Goal: Task Accomplishment & Management: Use online tool/utility

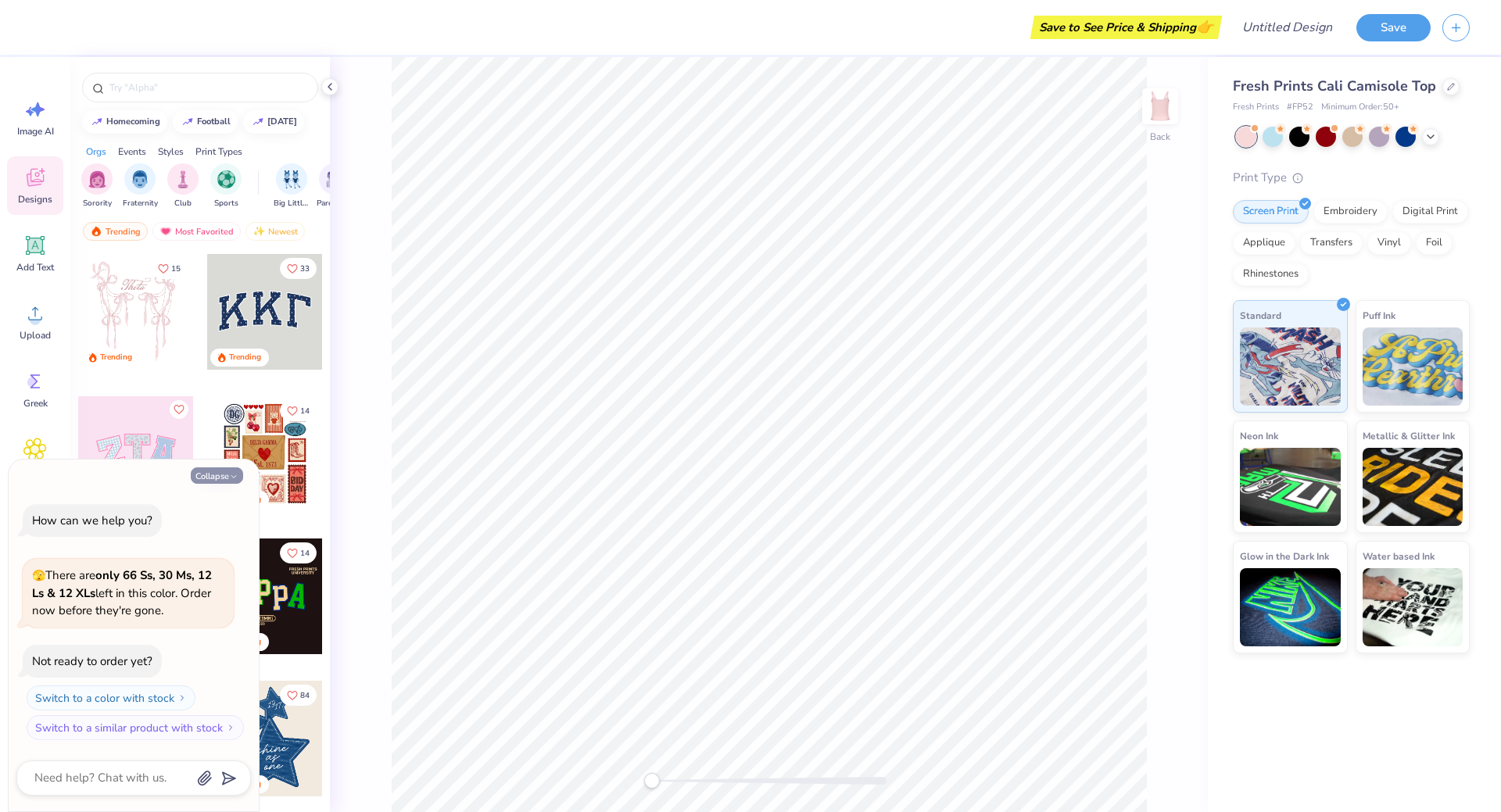
click at [230, 475] on icon "button" at bounding box center [234, 476] width 9 height 9
type textarea "x"
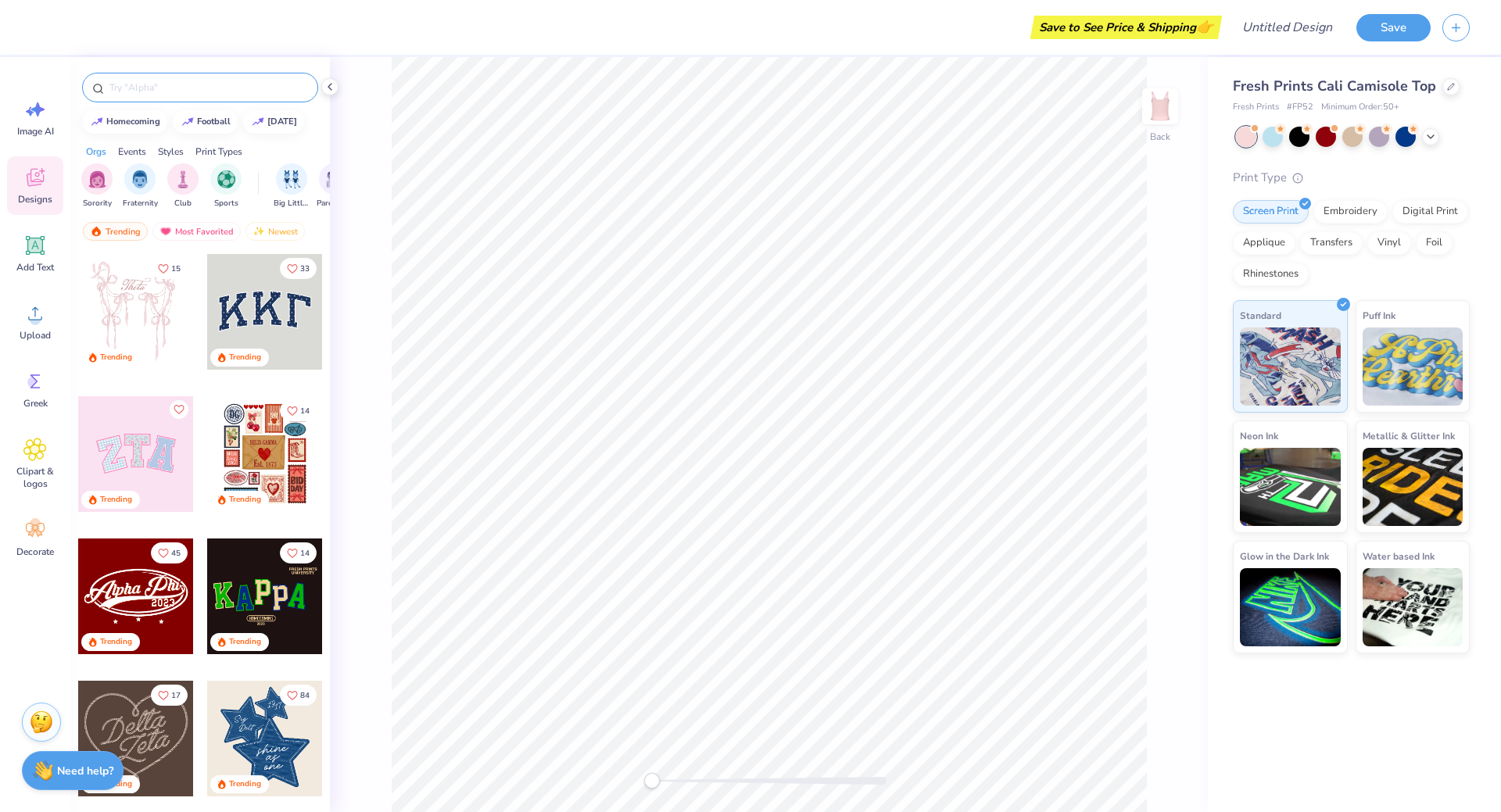
click at [191, 92] on input "text" at bounding box center [208, 87] width 200 height 15
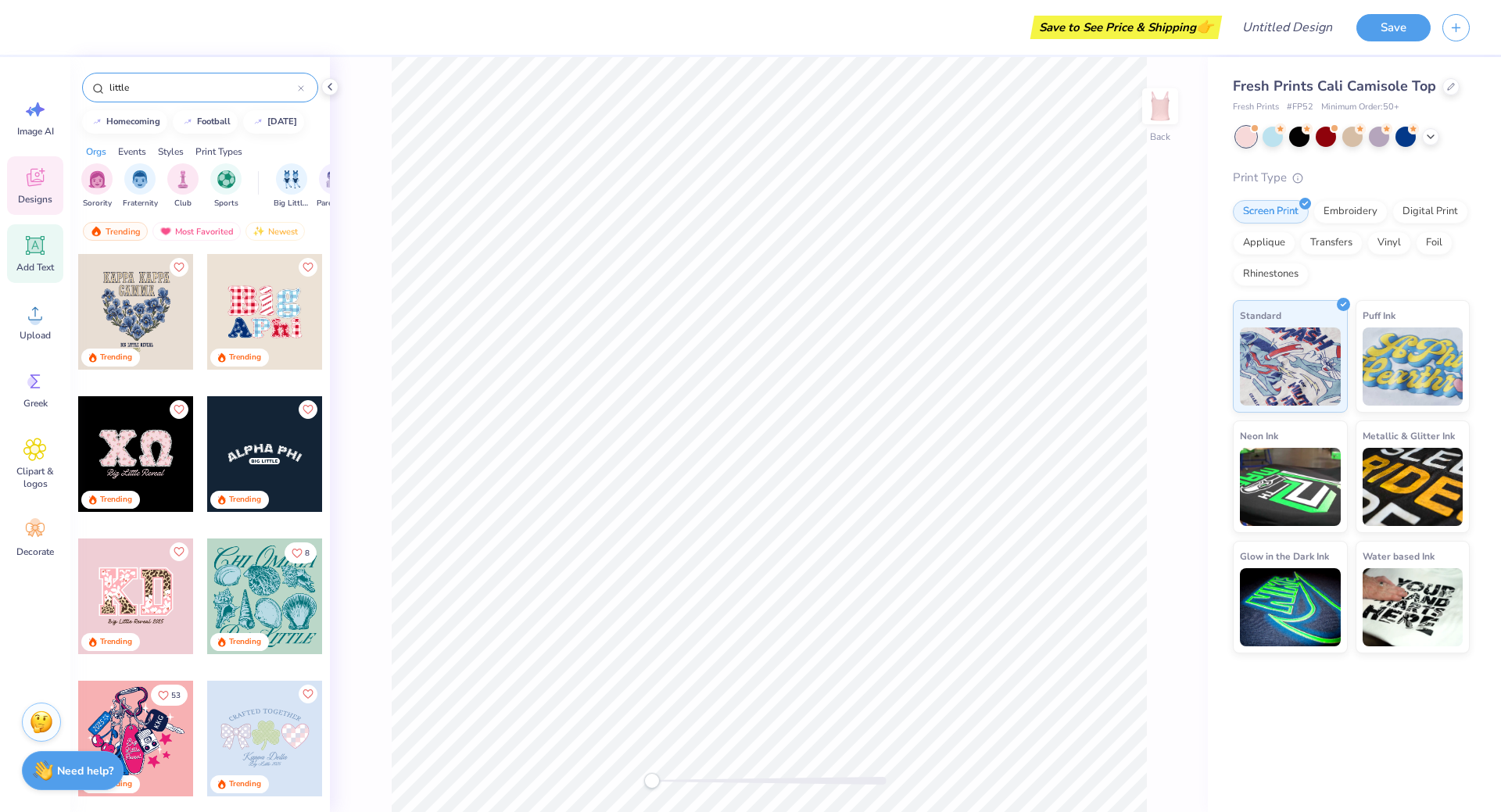
type input "little"
click at [21, 242] on div "Add Text" at bounding box center [35, 253] width 56 height 59
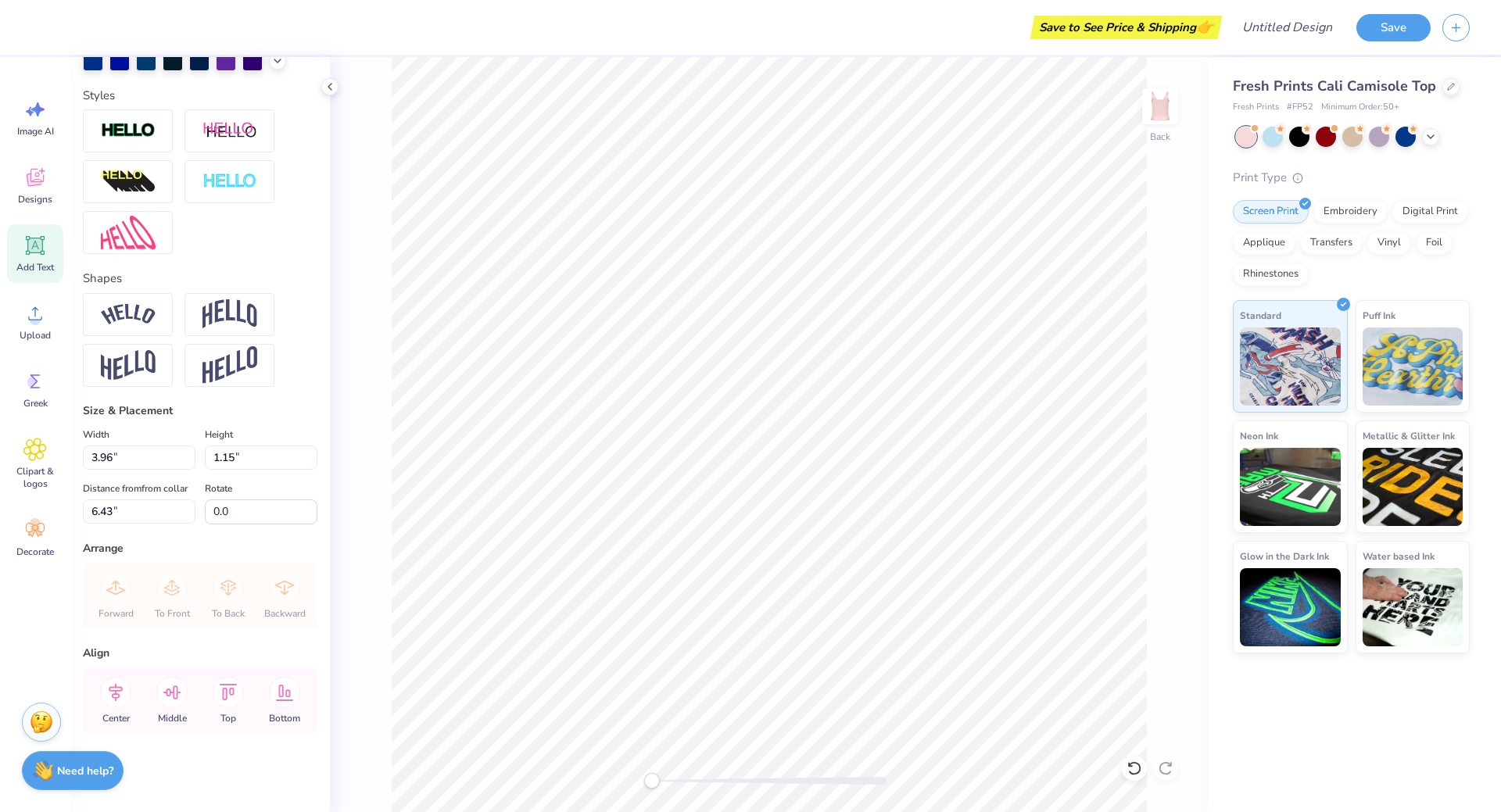
scroll to position [14, 3]
type textarea "l"
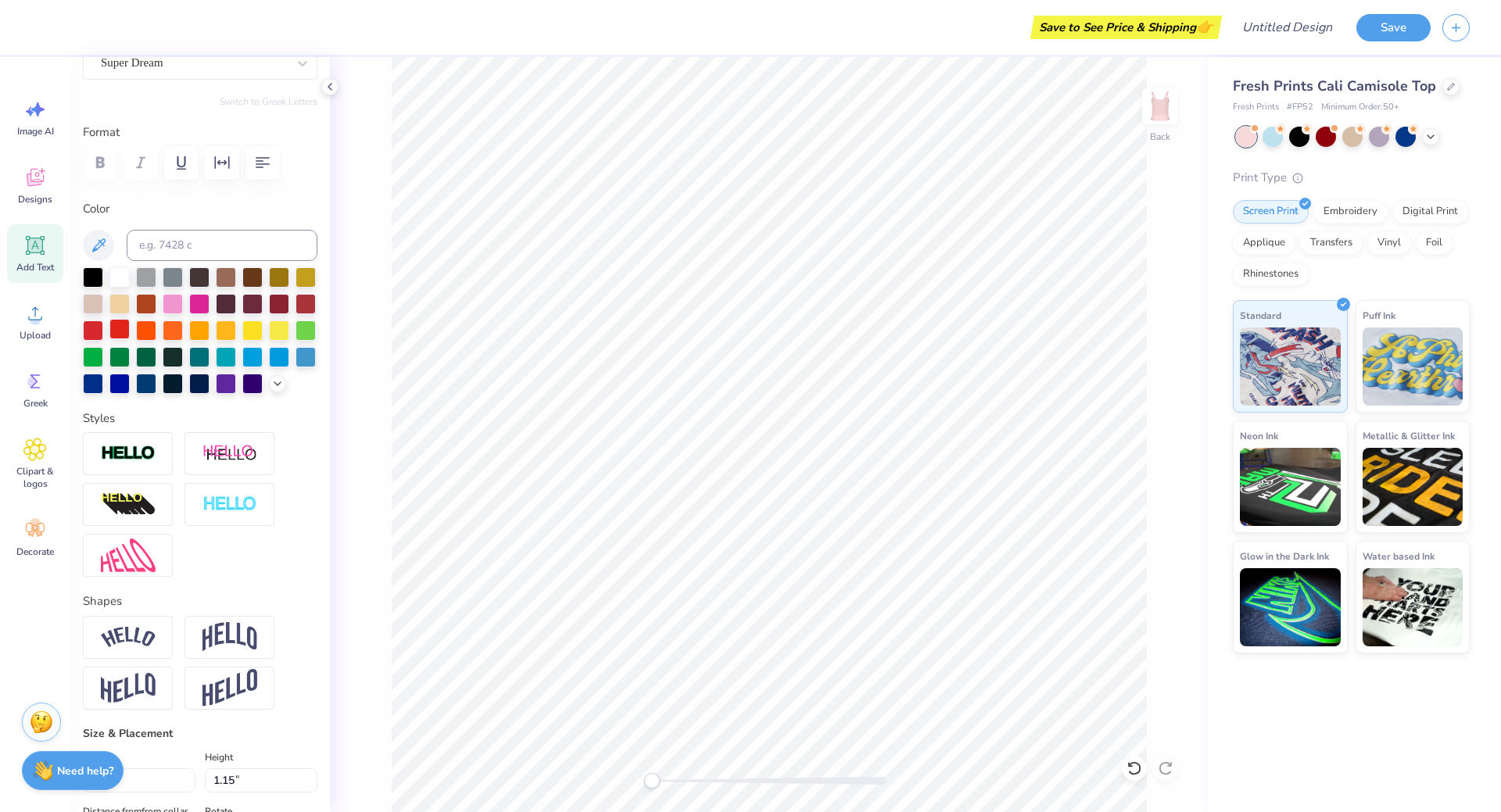
scroll to position [133, 0]
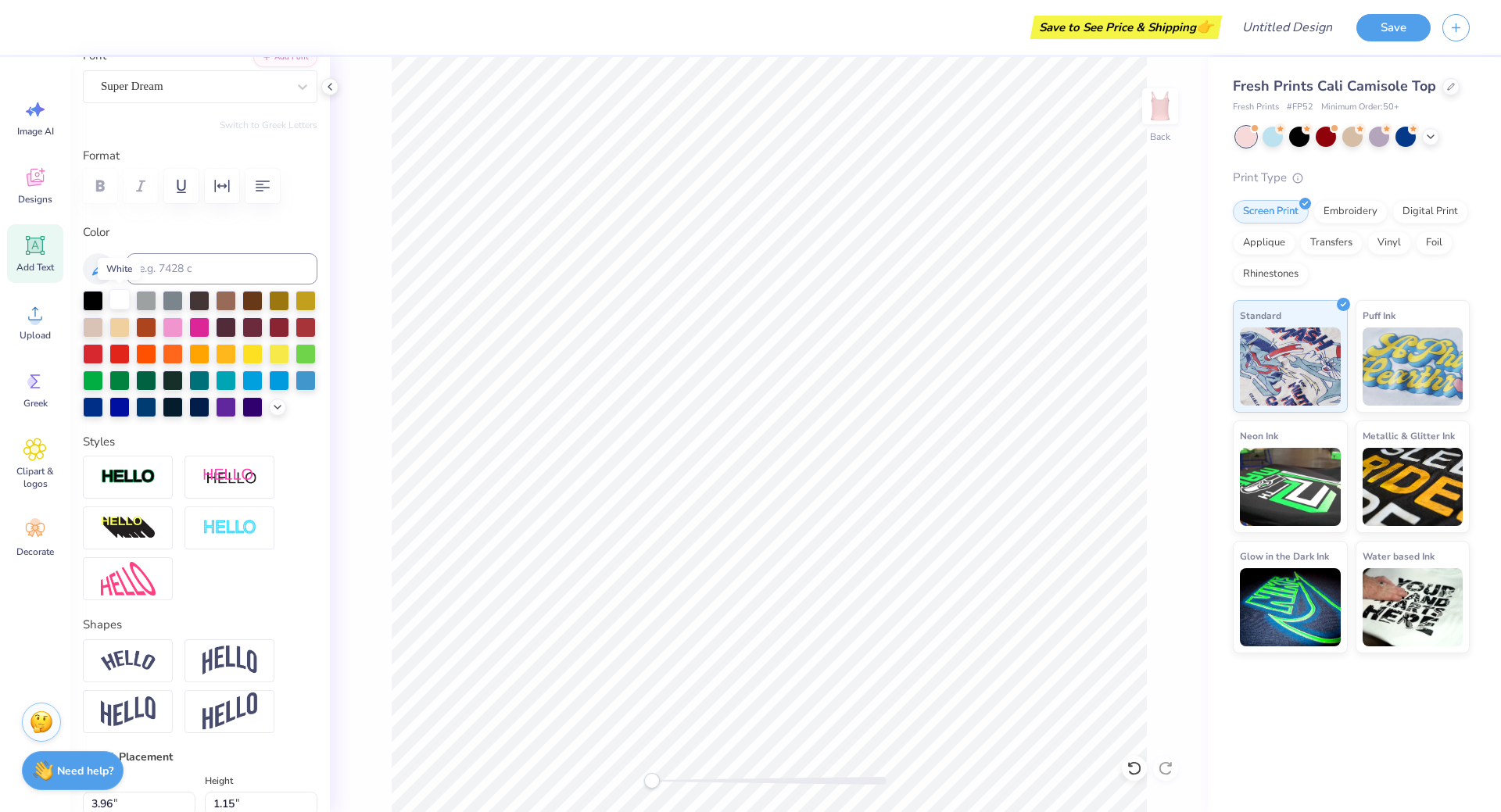
type textarea "Little"
click at [122, 302] on div at bounding box center [120, 300] width 20 height 20
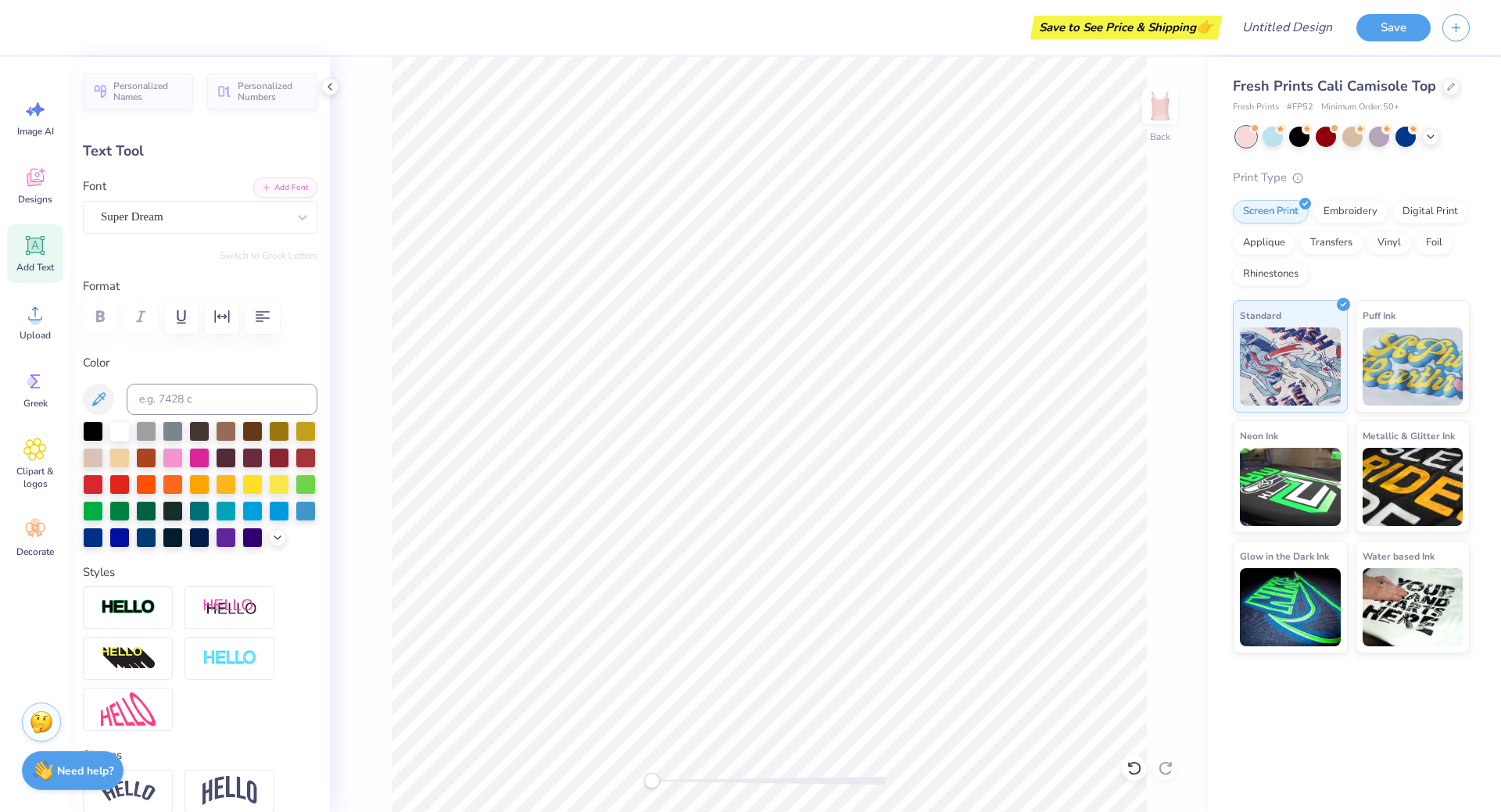
scroll to position [0, 0]
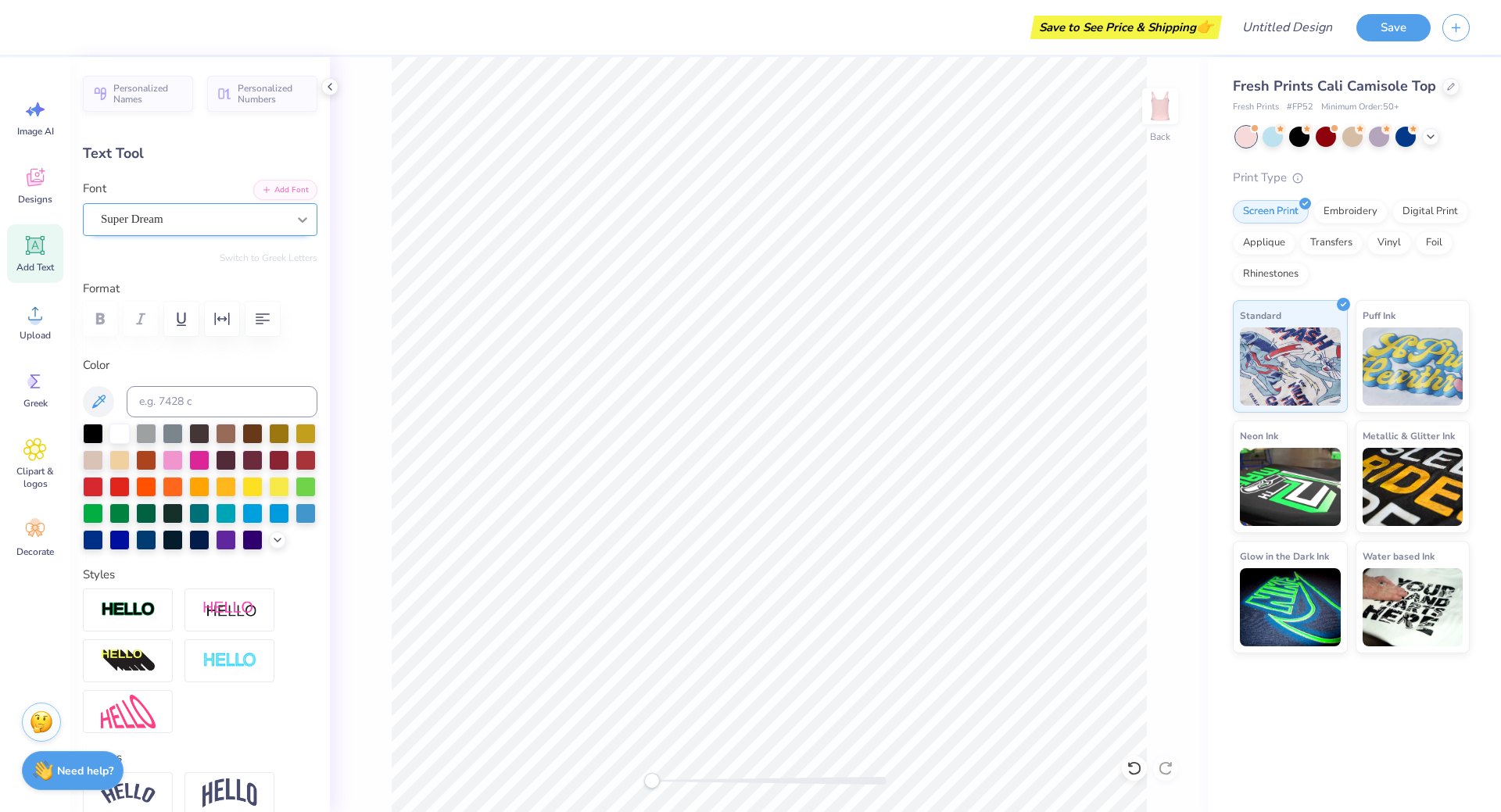
click at [289, 217] on div at bounding box center [302, 219] width 28 height 28
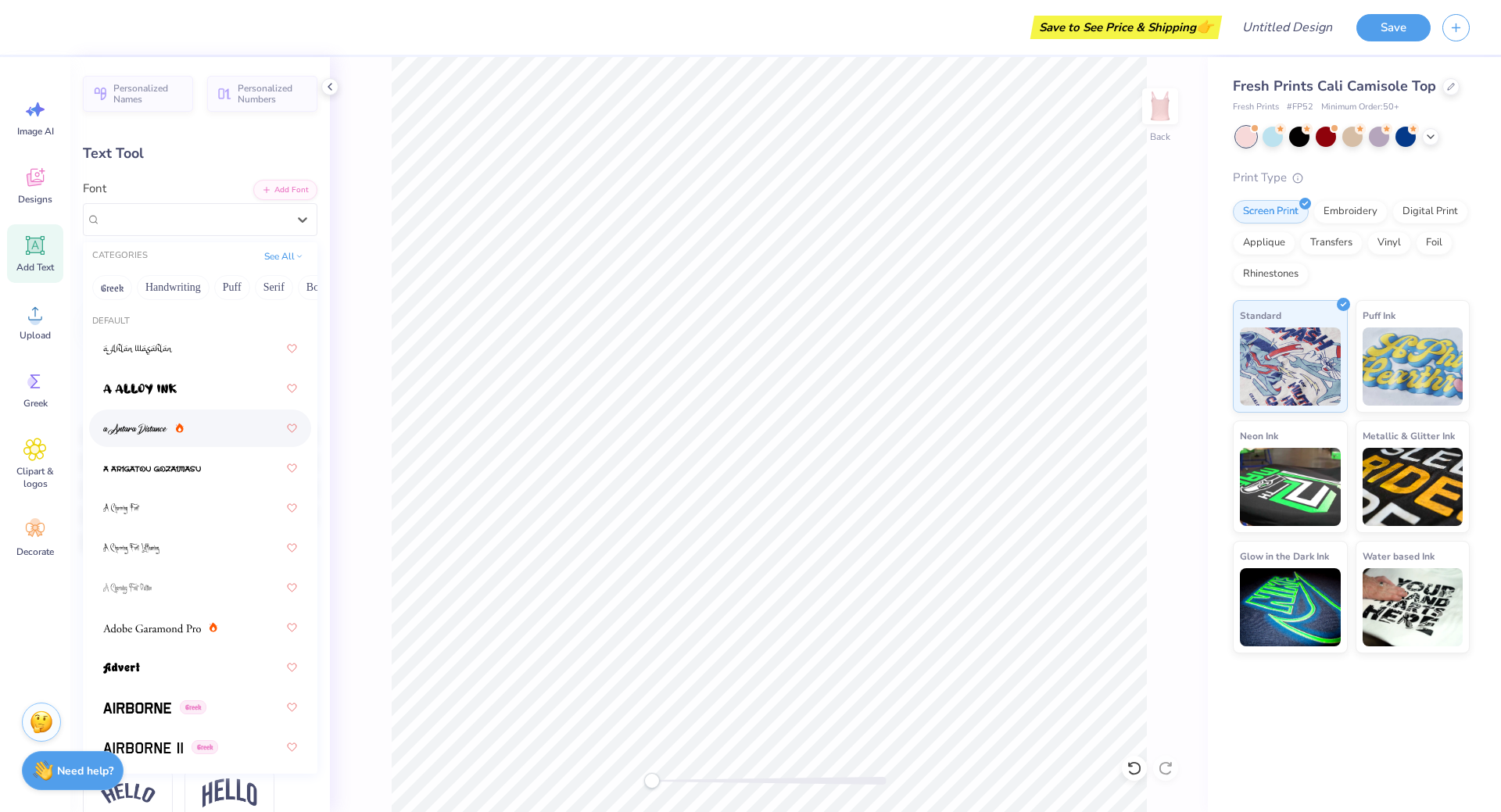
click at [178, 426] on icon at bounding box center [179, 428] width 8 height 10
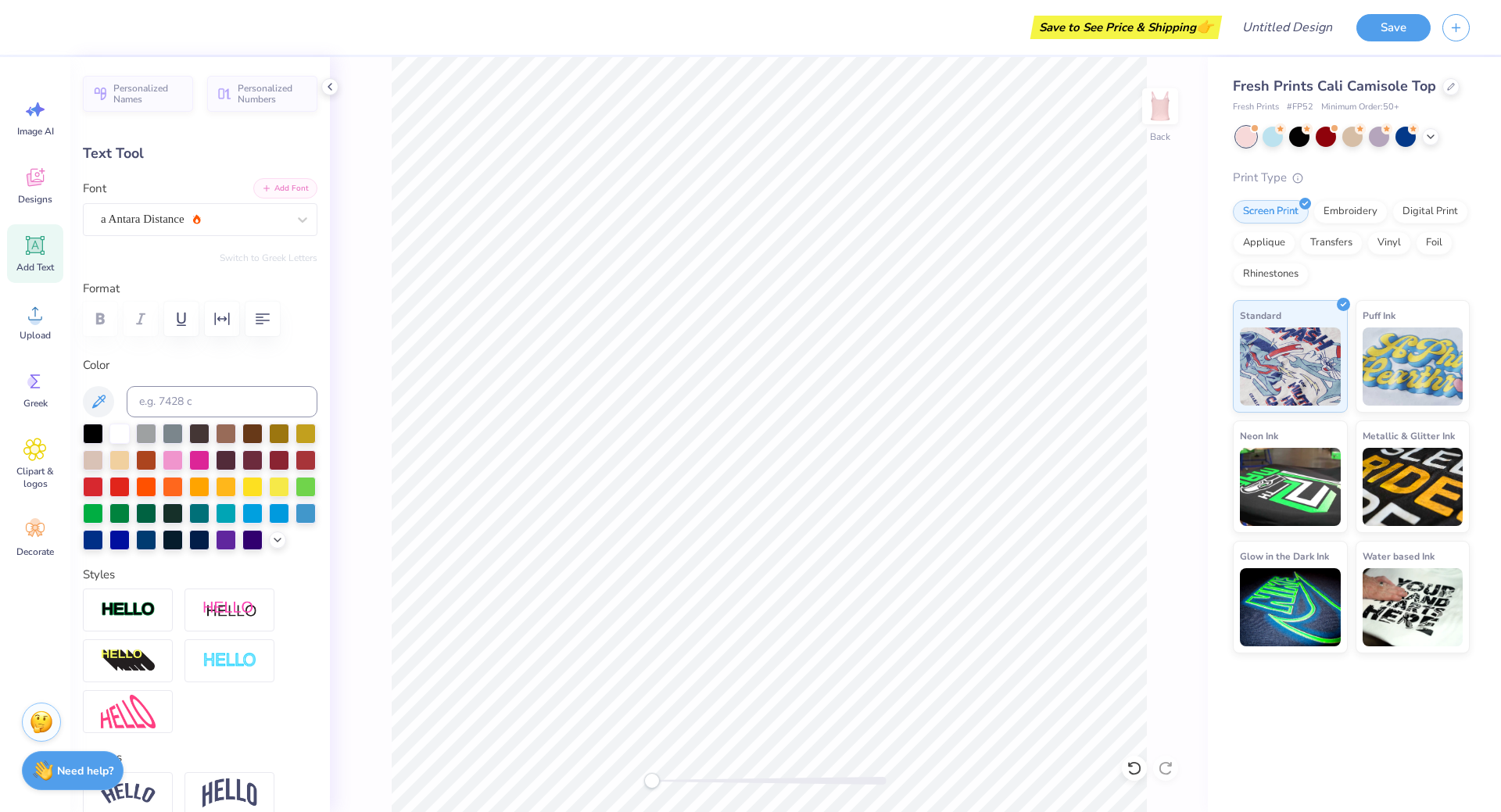
click at [285, 187] on button "Add Font" at bounding box center [285, 189] width 64 height 20
click at [44, 253] on icon at bounding box center [35, 245] width 19 height 19
type textarea "d"
type textarea "DIOR"
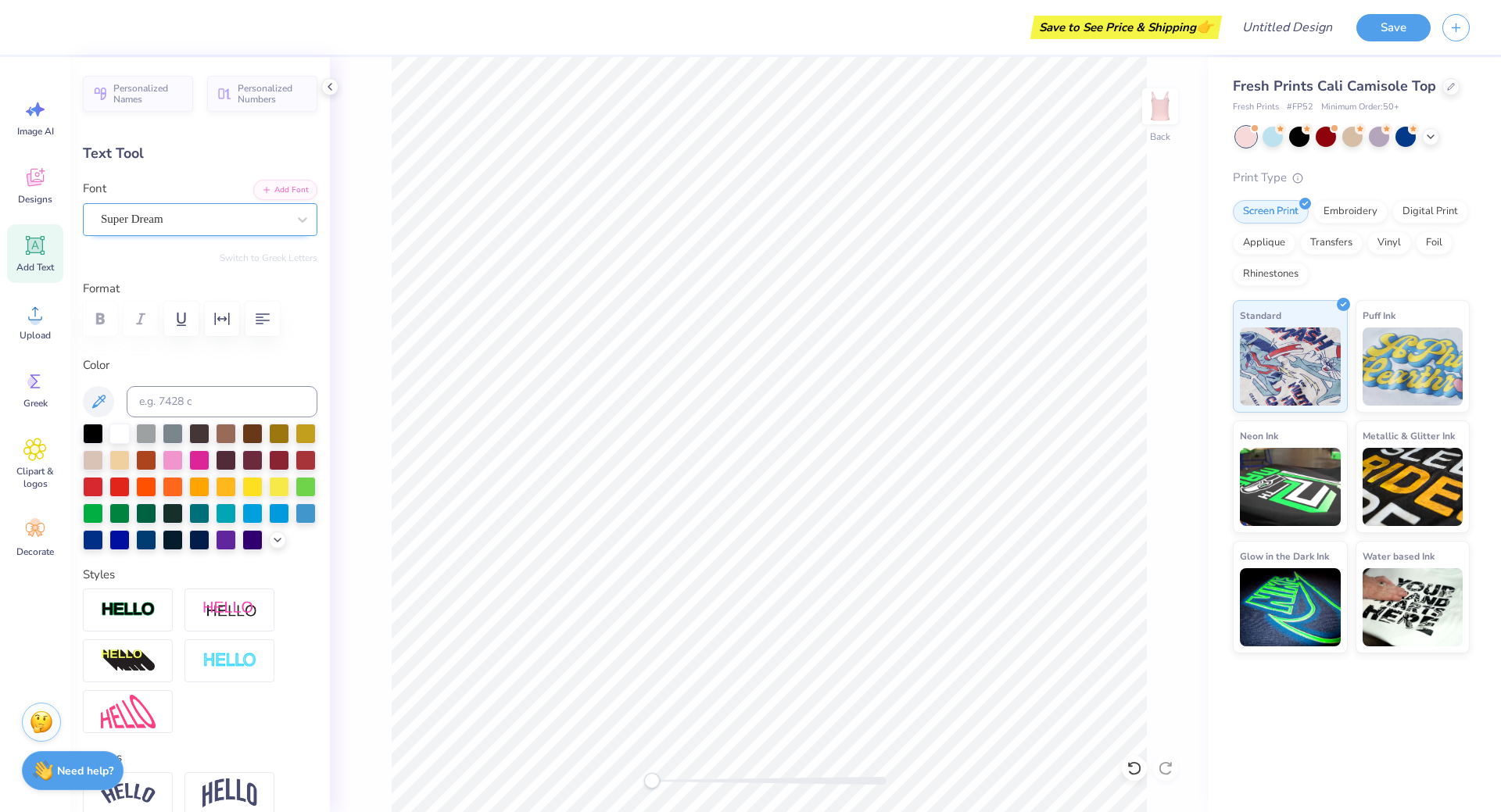
click at [201, 233] on div "Super Dream" at bounding box center [200, 219] width 234 height 33
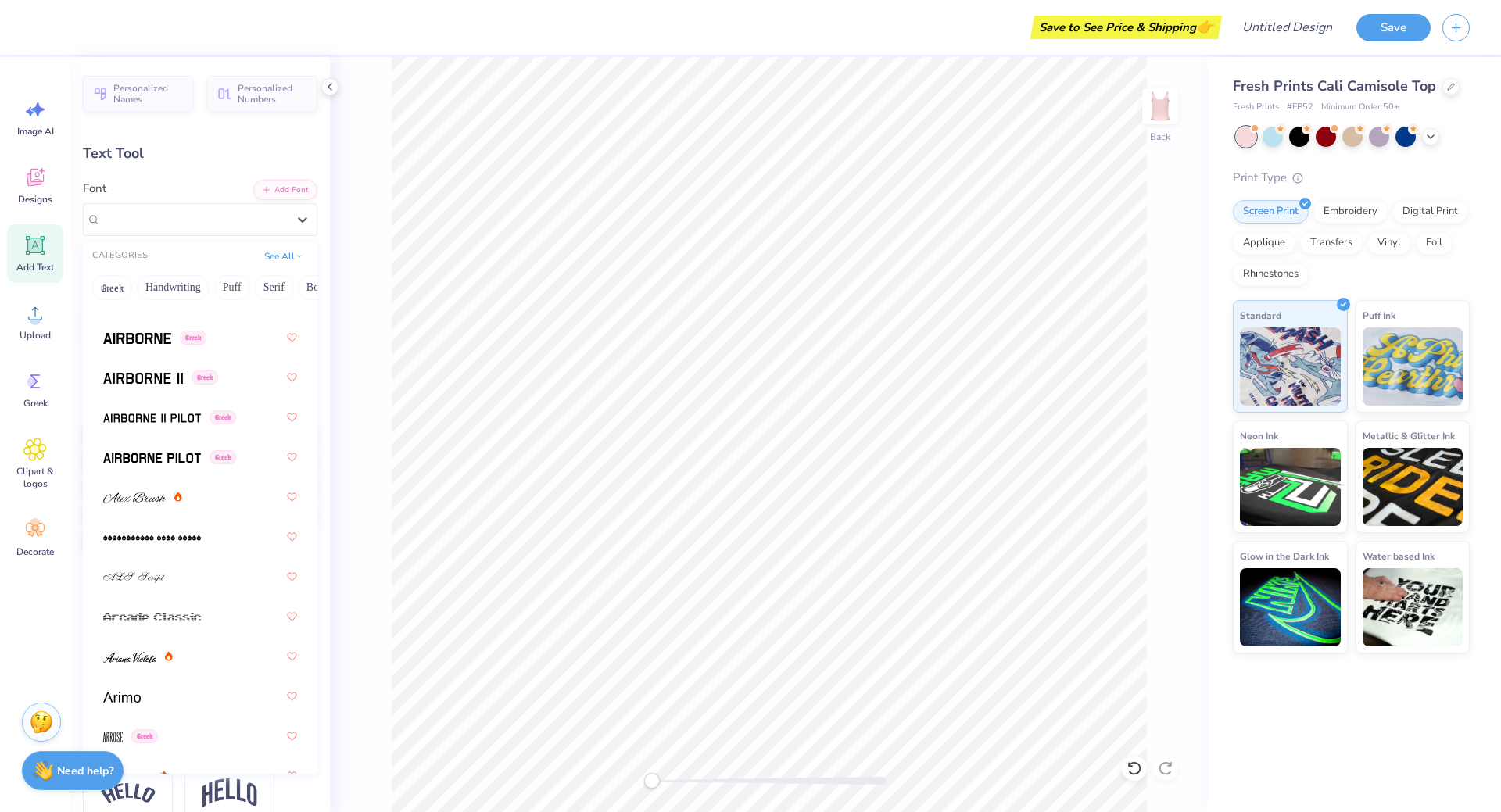
scroll to position [391, 0]
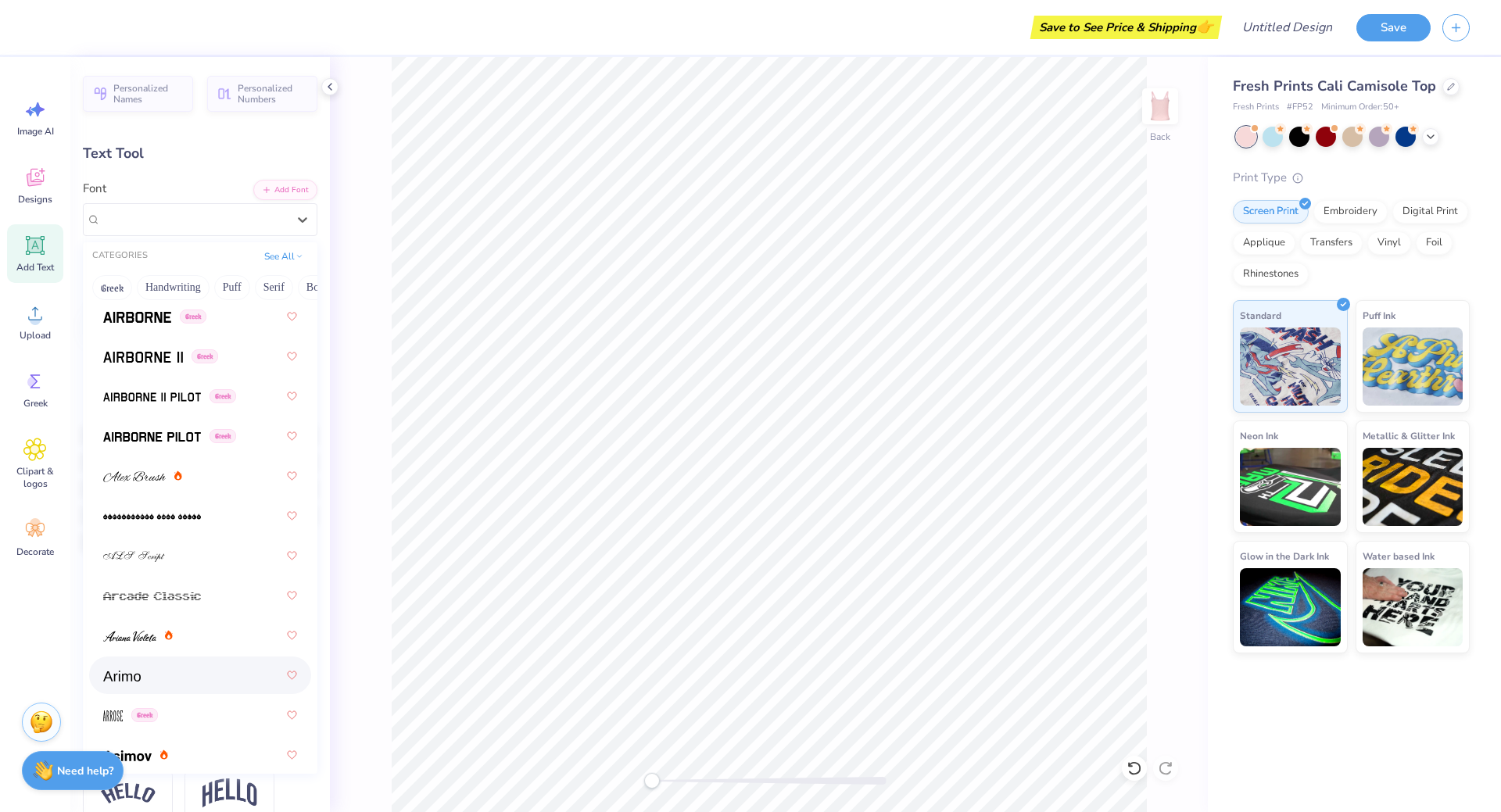
drag, startPoint x: 167, startPoint y: 653, endPoint x: 166, endPoint y: 681, distance: 28.0
click at [166, 681] on div at bounding box center [200, 675] width 194 height 28
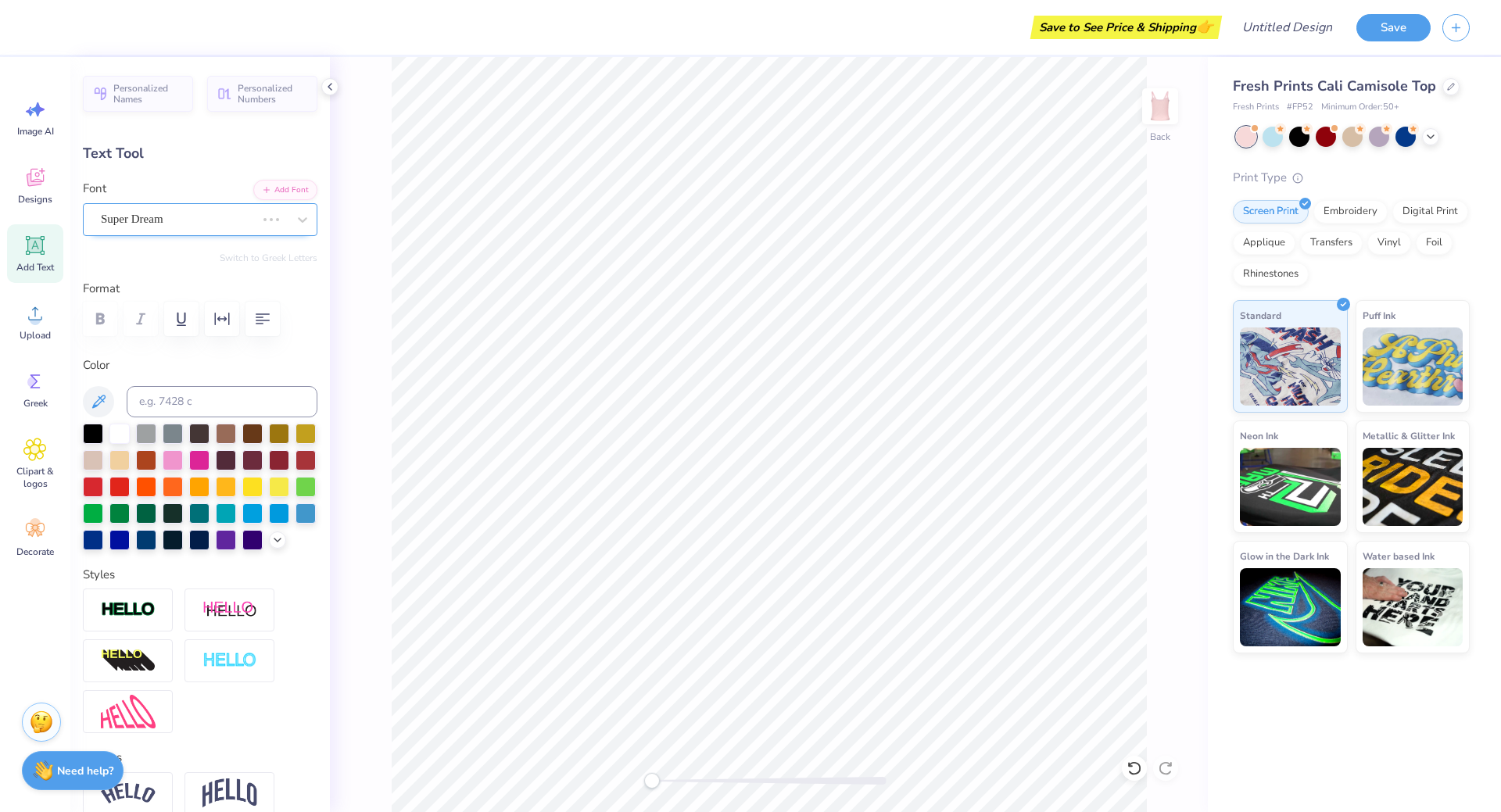
click at [201, 227] on div "Super Dream" at bounding box center [178, 219] width 158 height 25
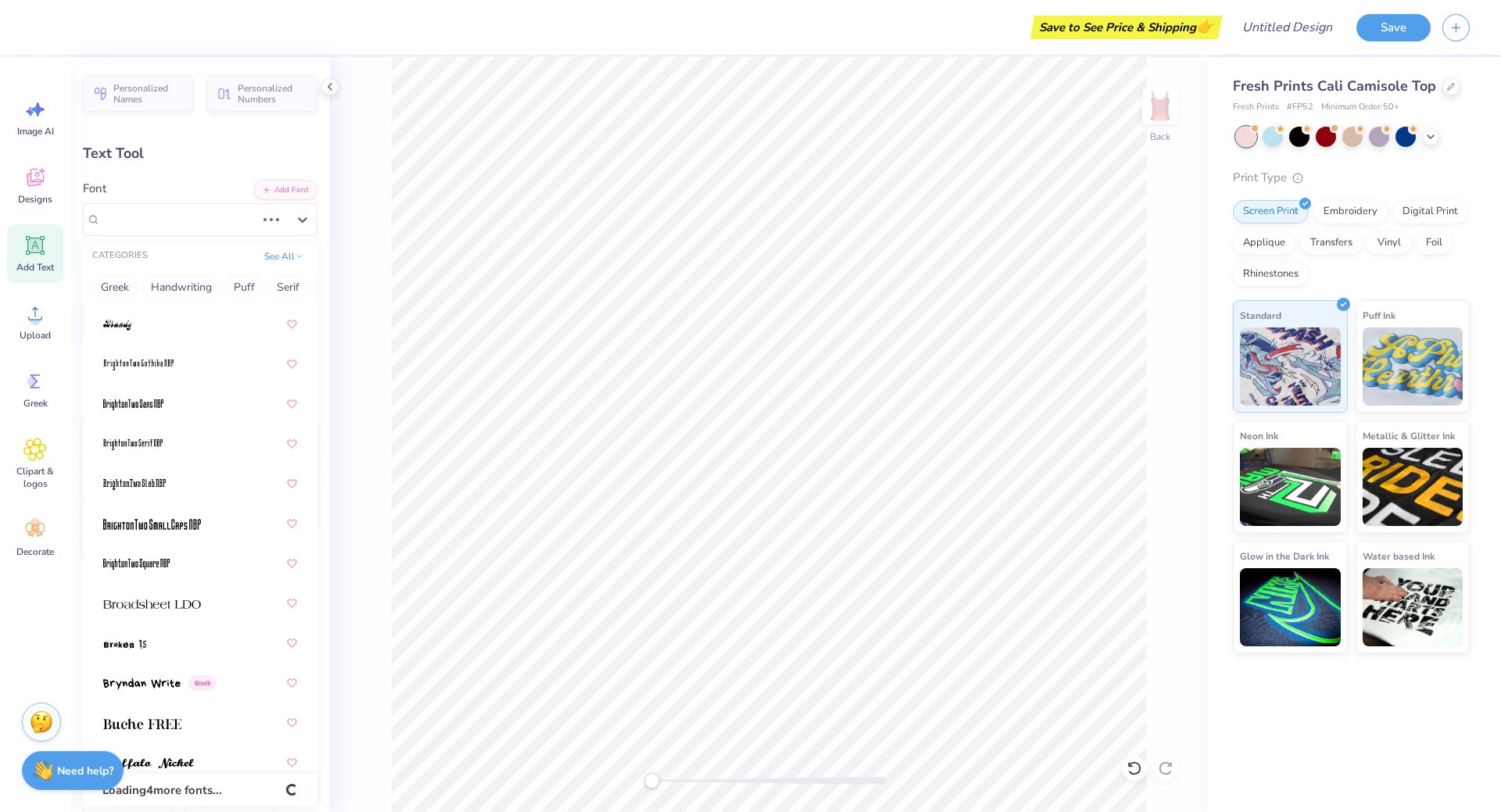
scroll to position [1798, 0]
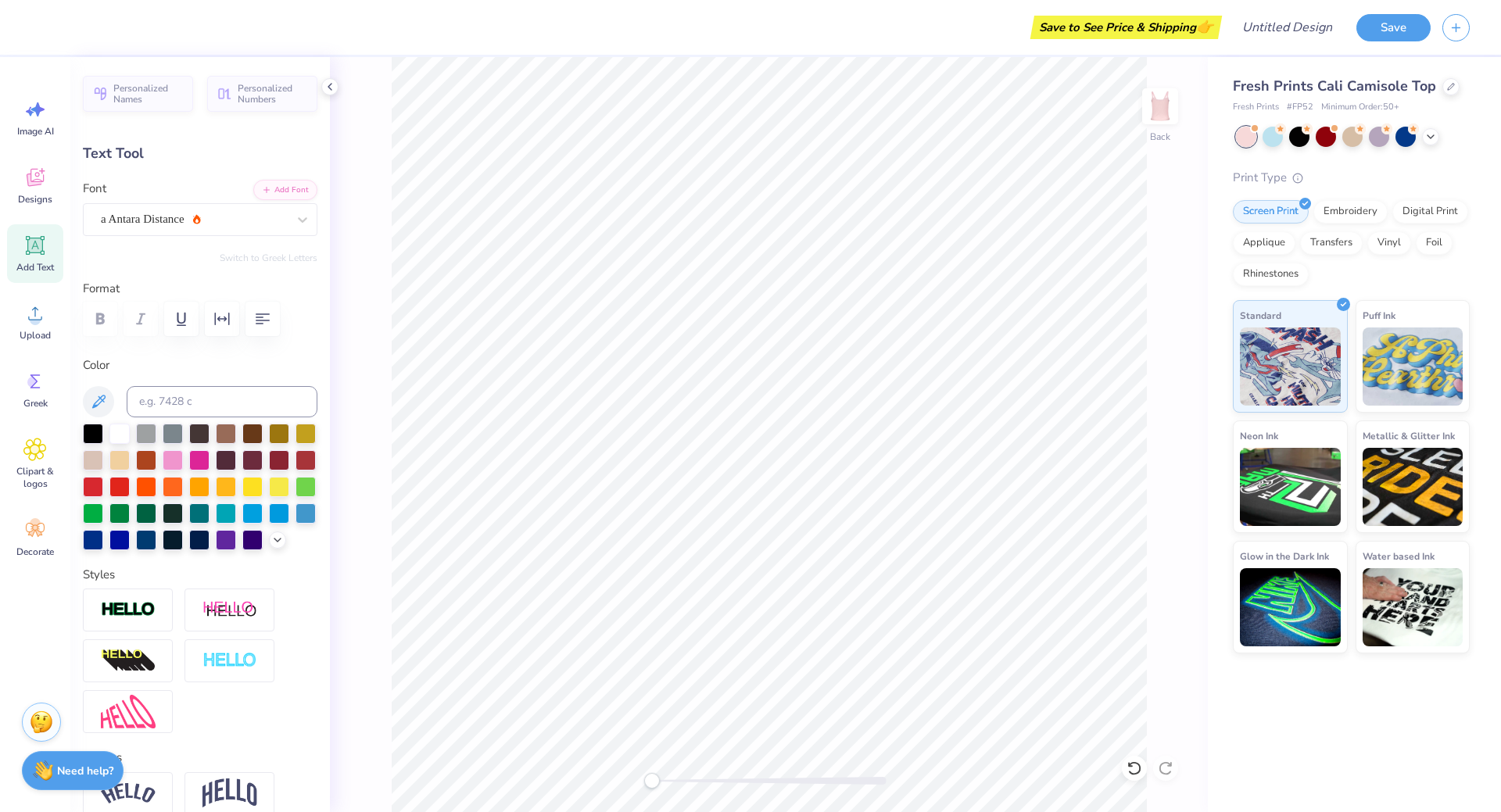
type input "2.76"
type input "1.73"
type input "6.14"
type input "3.88"
type input "1.16"
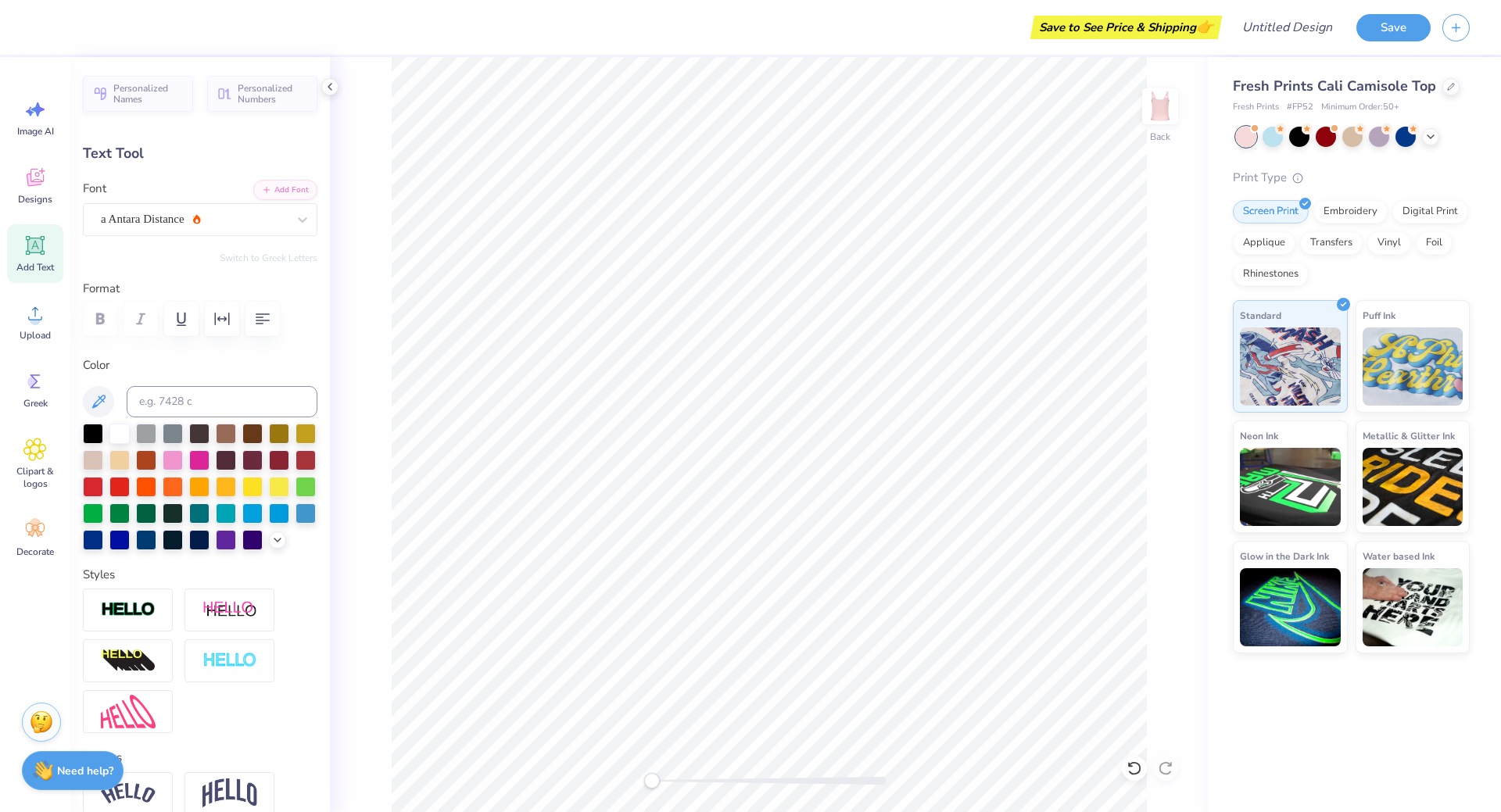
type input "8.14"
type input "2.12"
type input "0.63"
type input "4.91"
type input "2.76"
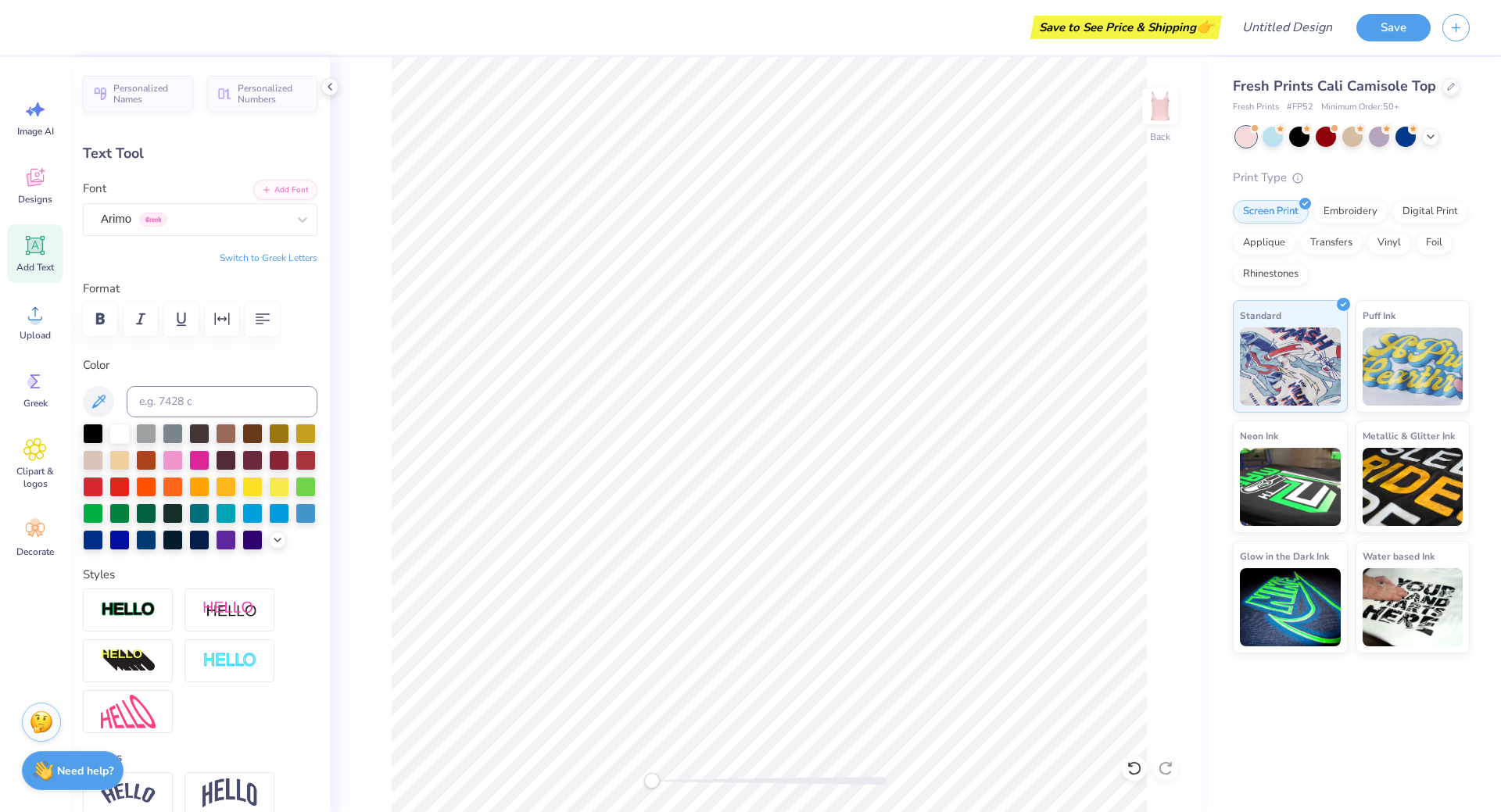
type input "1.73"
type input "3.35"
type input "3.48"
type input "2.18"
type input "2.90"
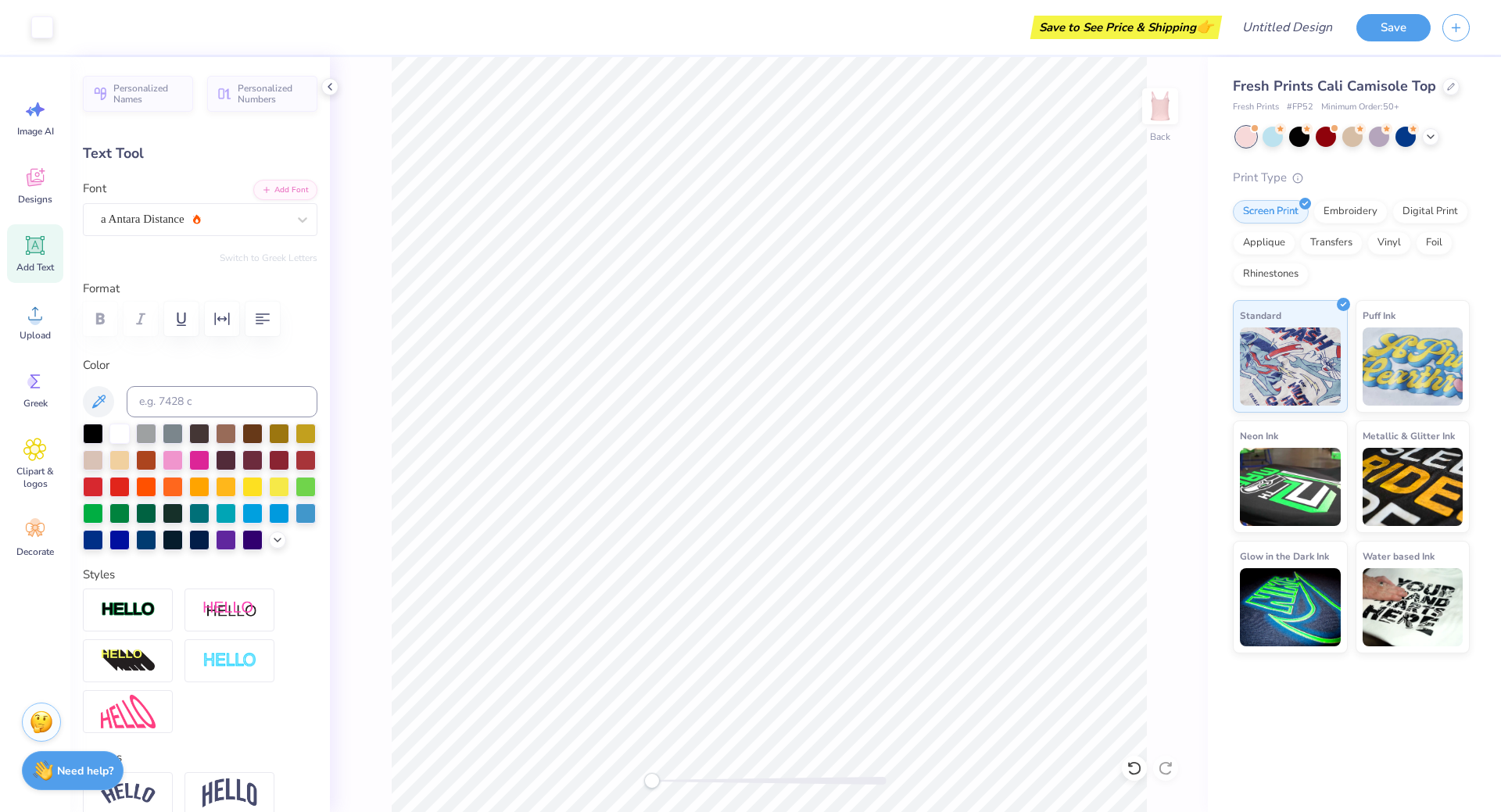
type input "2.12"
type input "0.63"
type input "4.76"
type input "1.36"
type input "0.41"
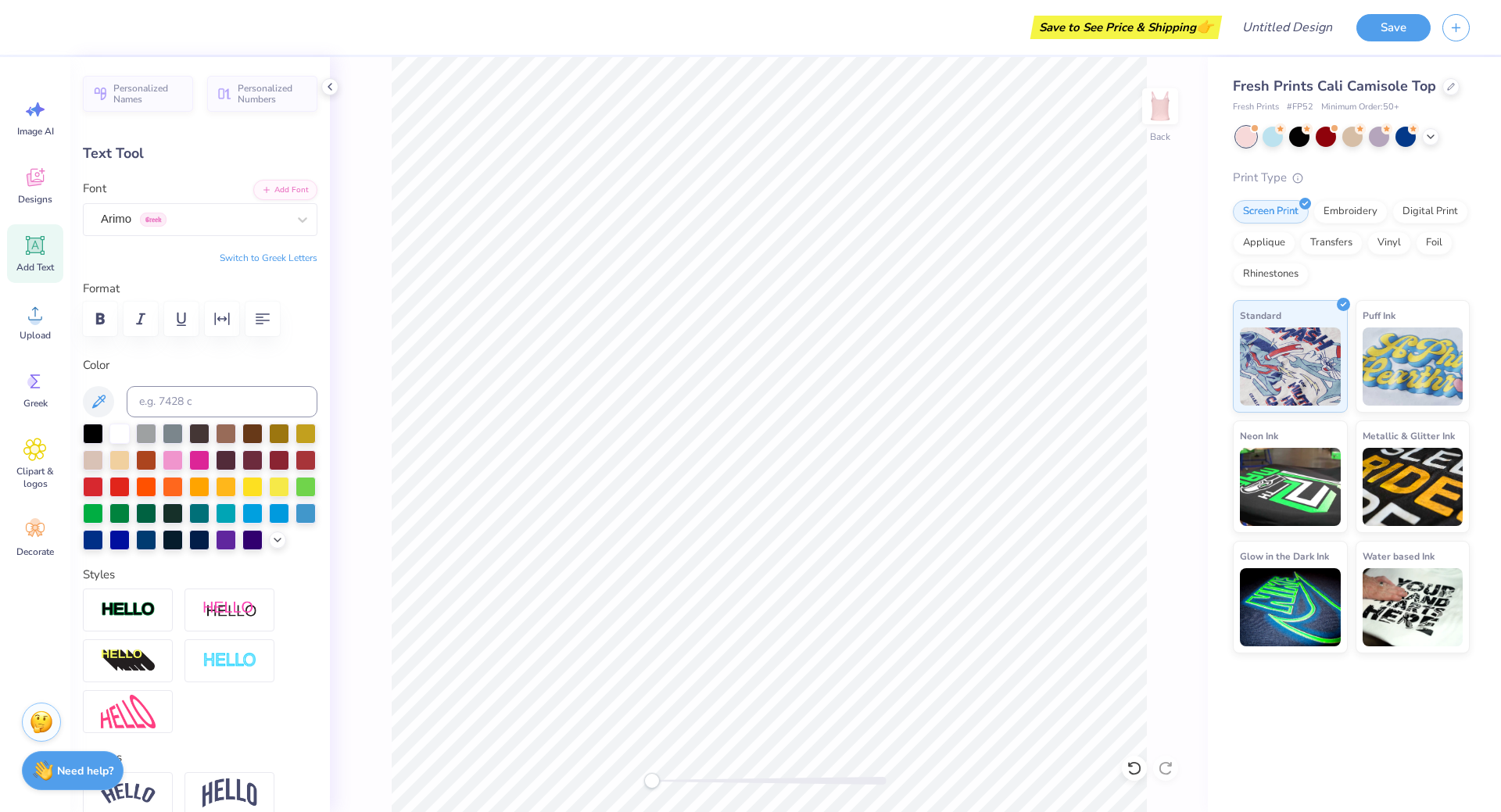
type input "4.58"
click at [1387, 26] on button "Save" at bounding box center [1393, 25] width 74 height 27
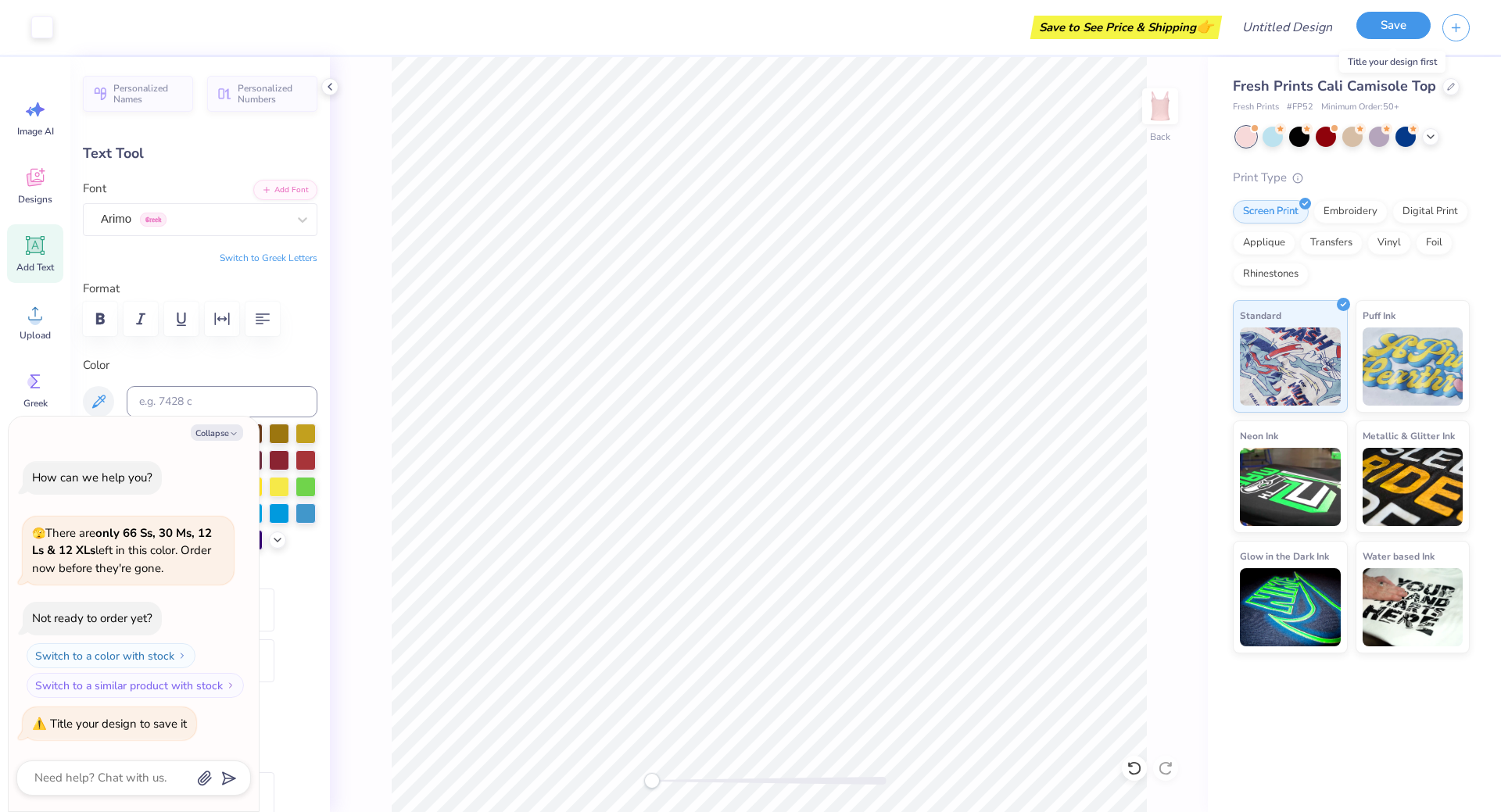
click at [1397, 28] on button "Save" at bounding box center [1393, 25] width 74 height 27
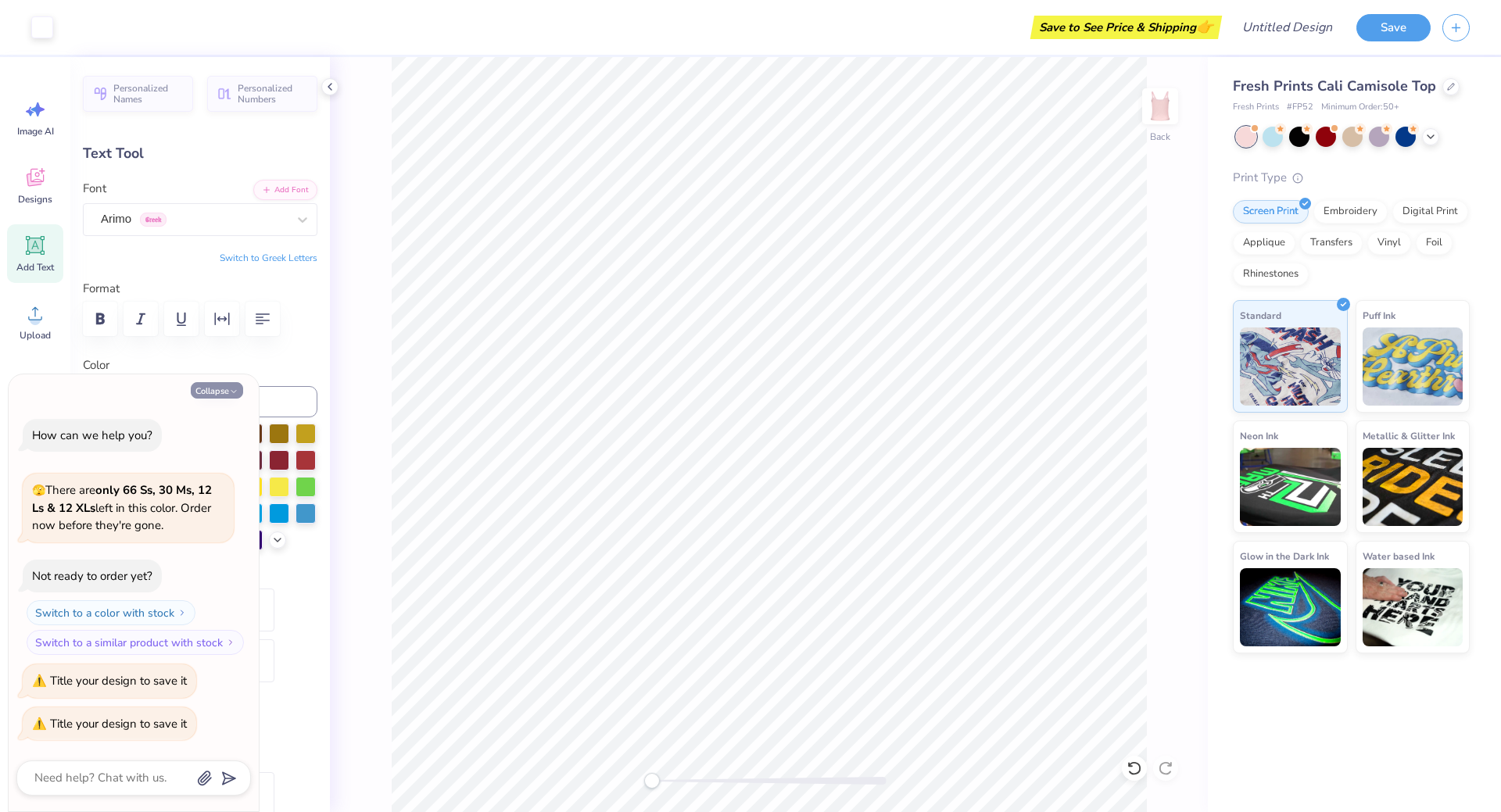
click at [227, 393] on button "Collapse" at bounding box center [217, 390] width 53 height 16
type textarea "x"
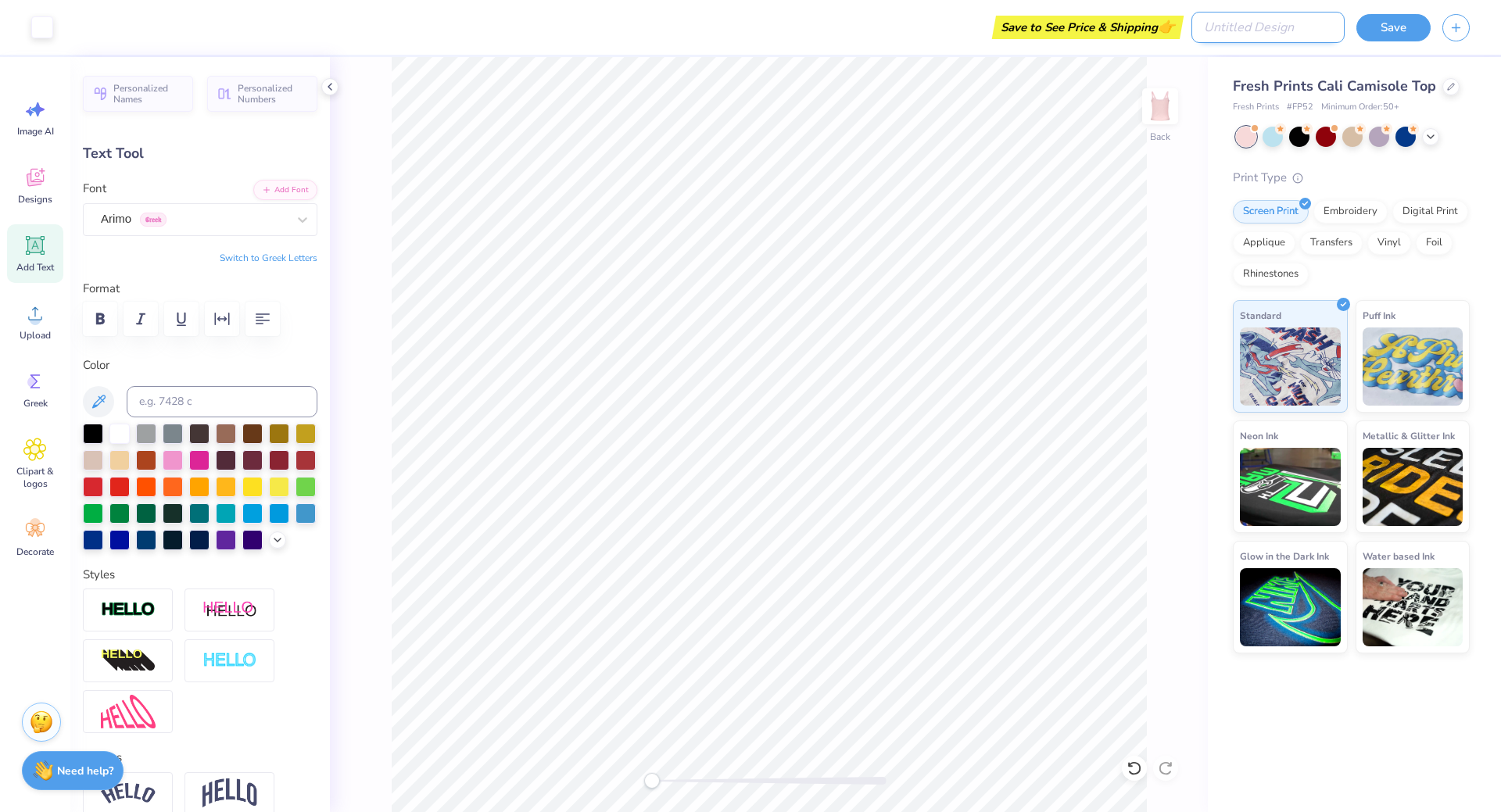
click at [1278, 29] on input "Design Title" at bounding box center [1268, 27] width 153 height 31
type input "LITTLE DIOR"
click at [1397, 25] on button "Save" at bounding box center [1393, 25] width 74 height 27
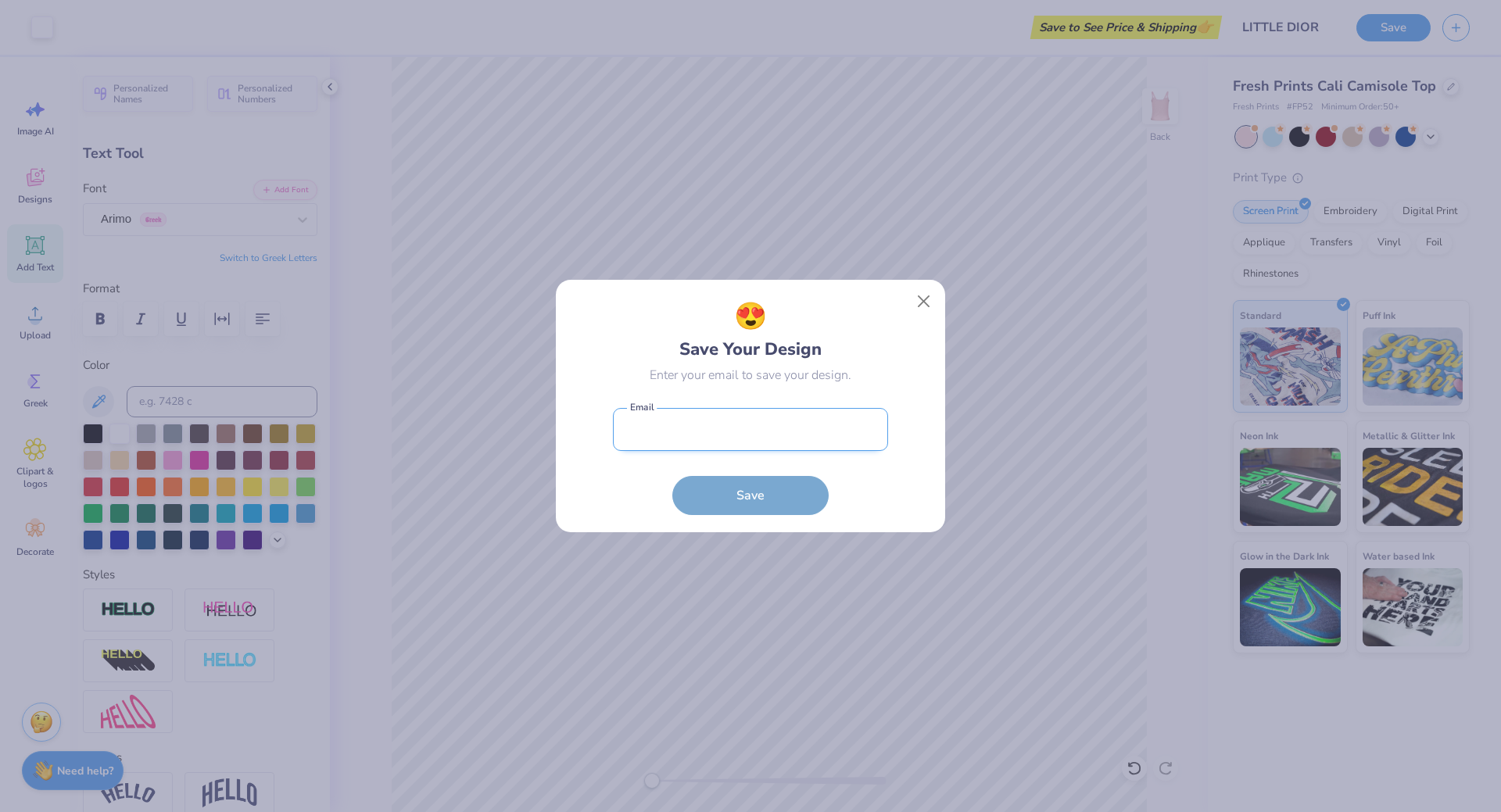
click at [709, 431] on input "email" at bounding box center [751, 429] width 275 height 43
type input "[EMAIL_ADDRESS][DOMAIN_NAME]"
click at [746, 489] on button "Save" at bounding box center [751, 492] width 156 height 39
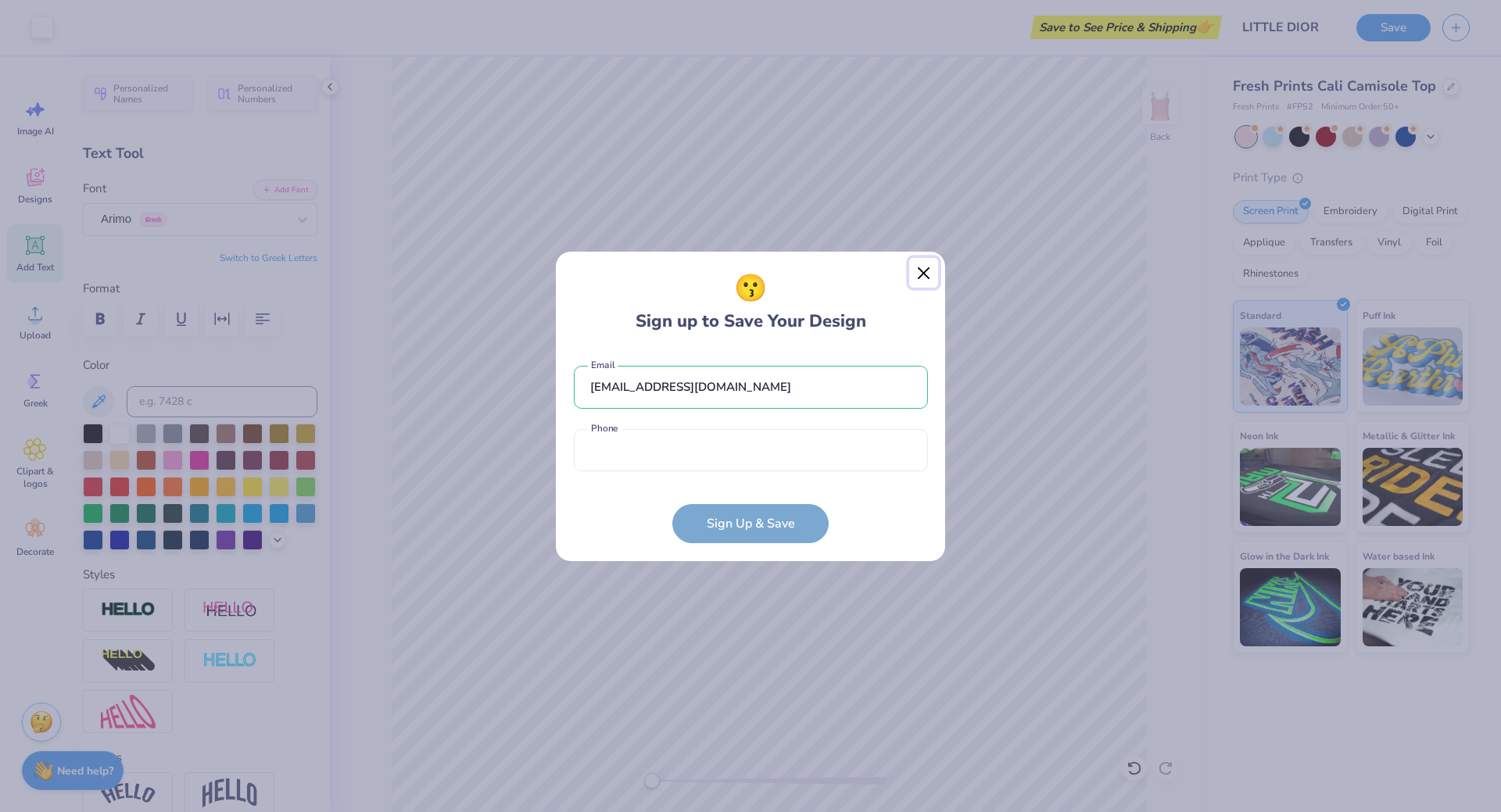
click at [918, 270] on button "Close" at bounding box center [923, 273] width 30 height 30
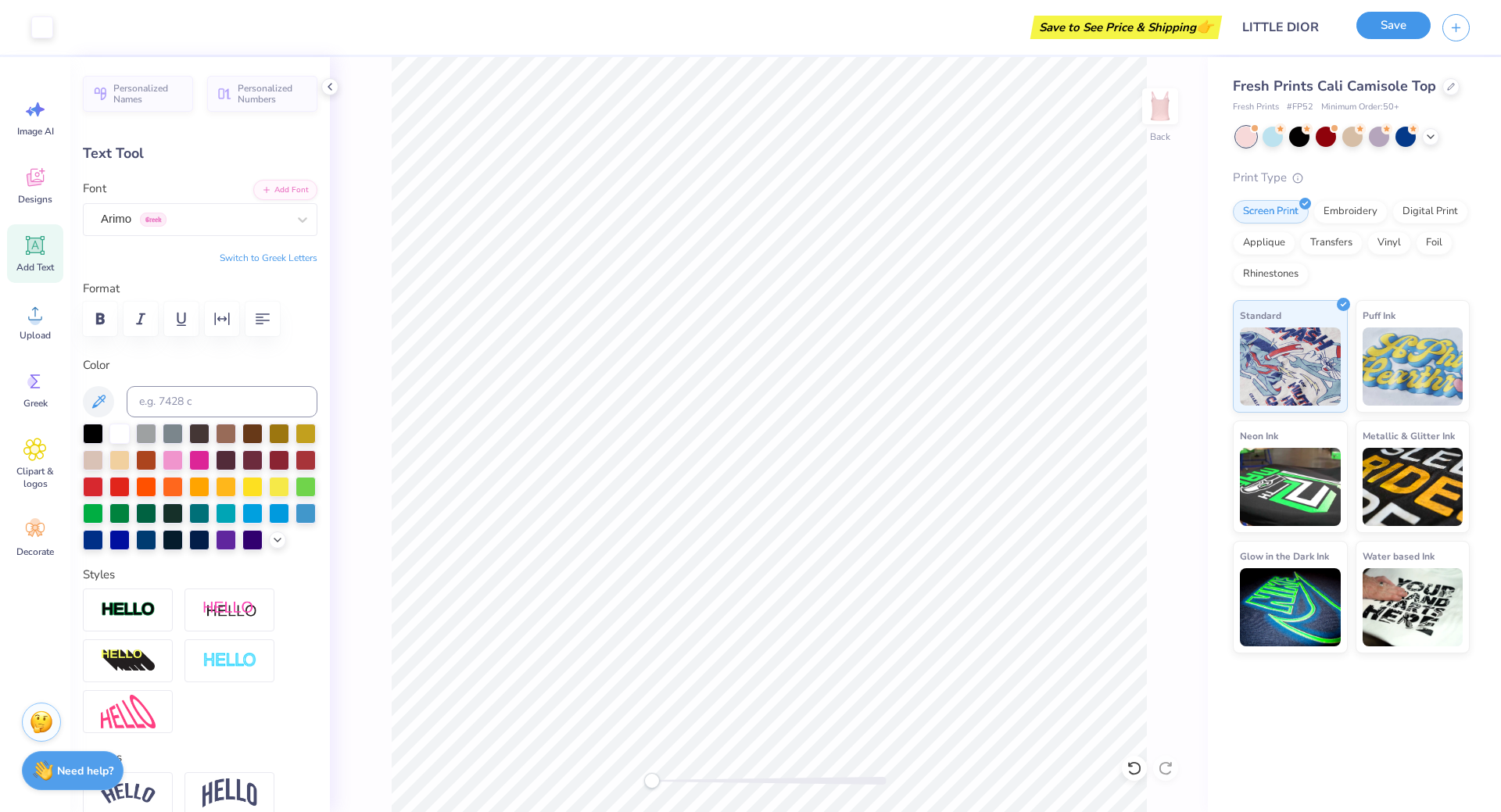
click at [1389, 25] on button "Save" at bounding box center [1393, 25] width 74 height 27
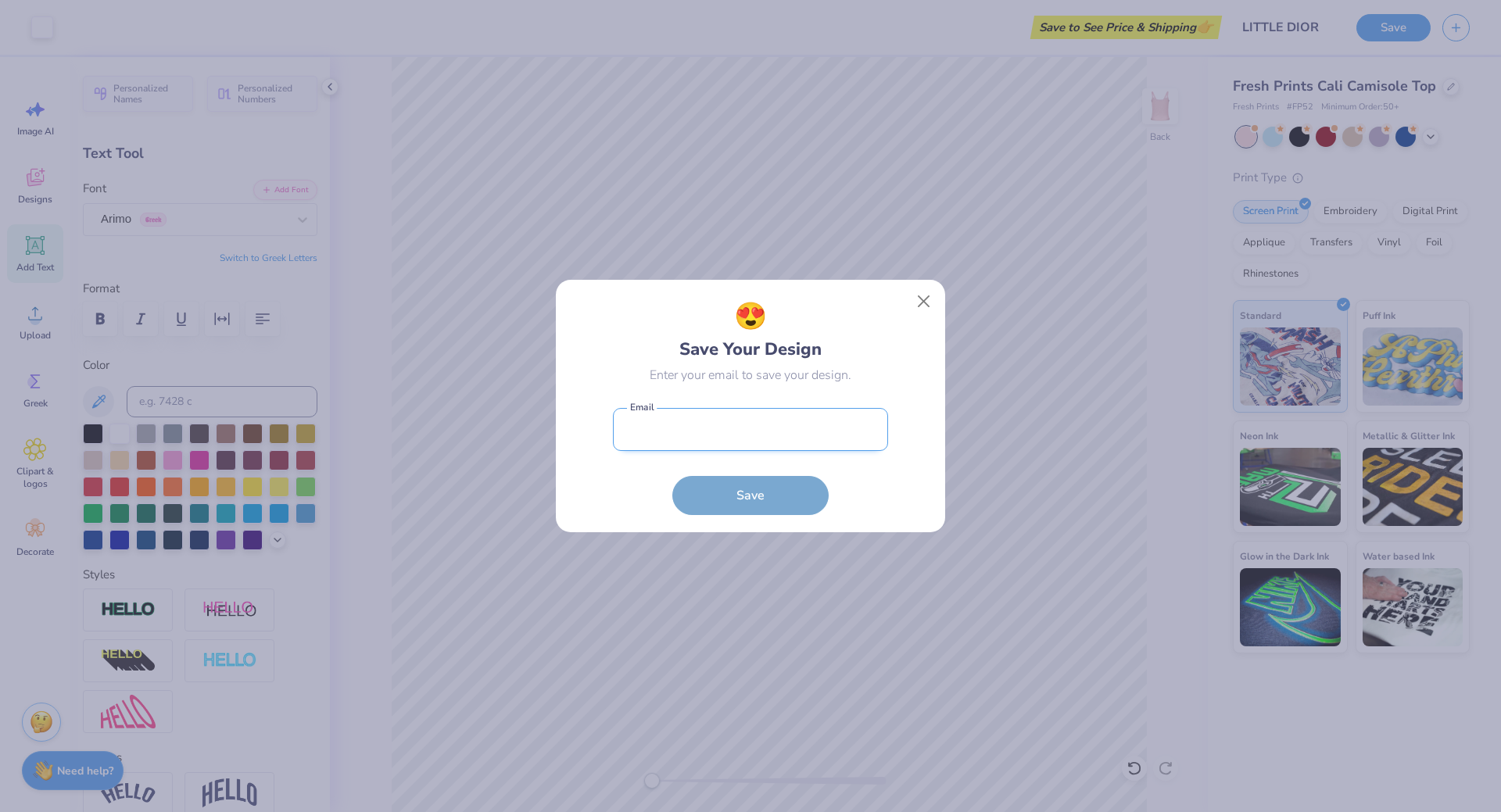
click at [723, 414] on input "email" at bounding box center [751, 429] width 275 height 43
type input "[EMAIL_ADDRESS][DOMAIN_NAME]"
click at [734, 486] on button "Save" at bounding box center [751, 492] width 156 height 39
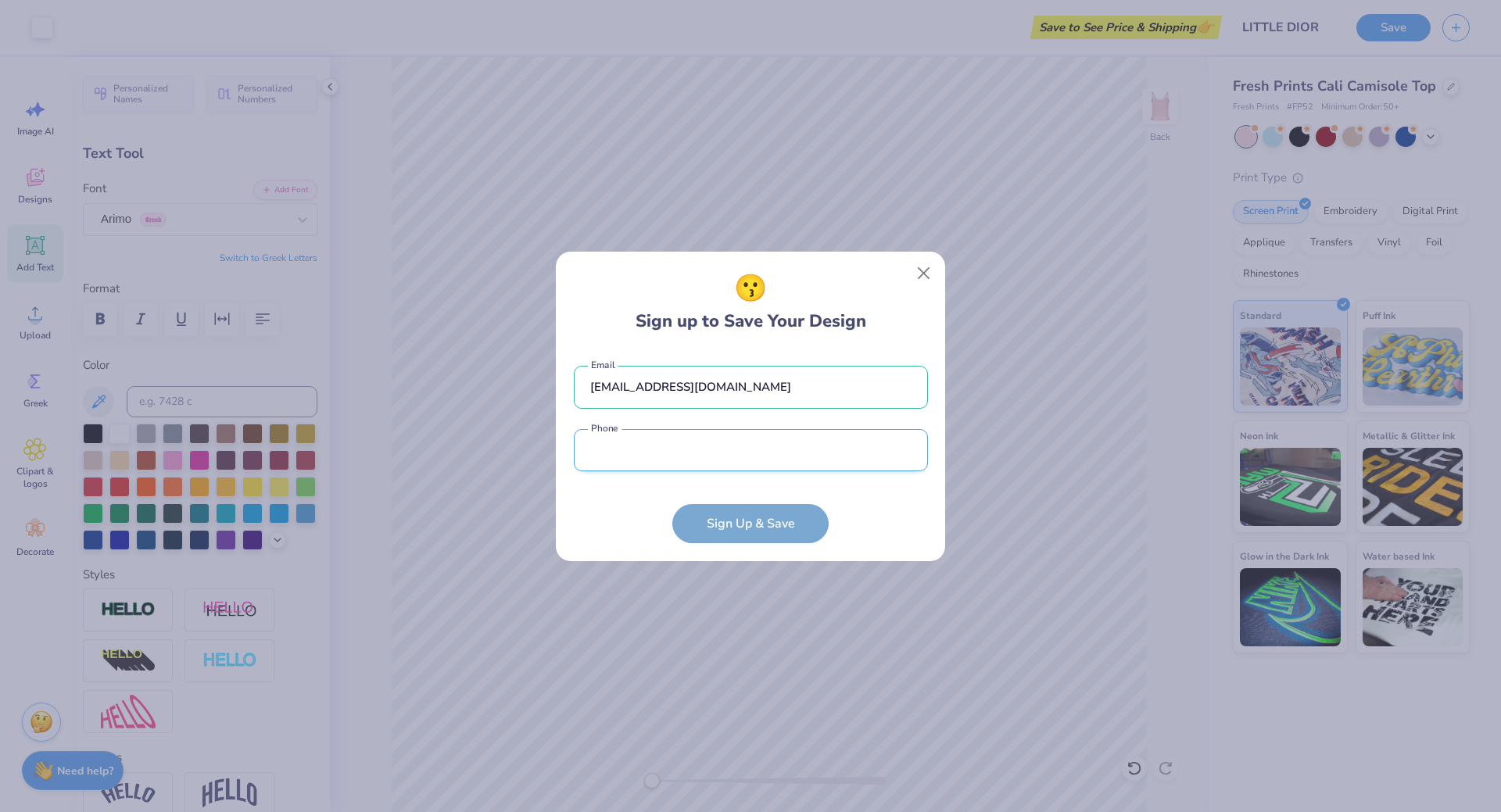
click at [686, 458] on input "tel" at bounding box center [751, 450] width 354 height 43
type input "[PHONE_NUMBER]"
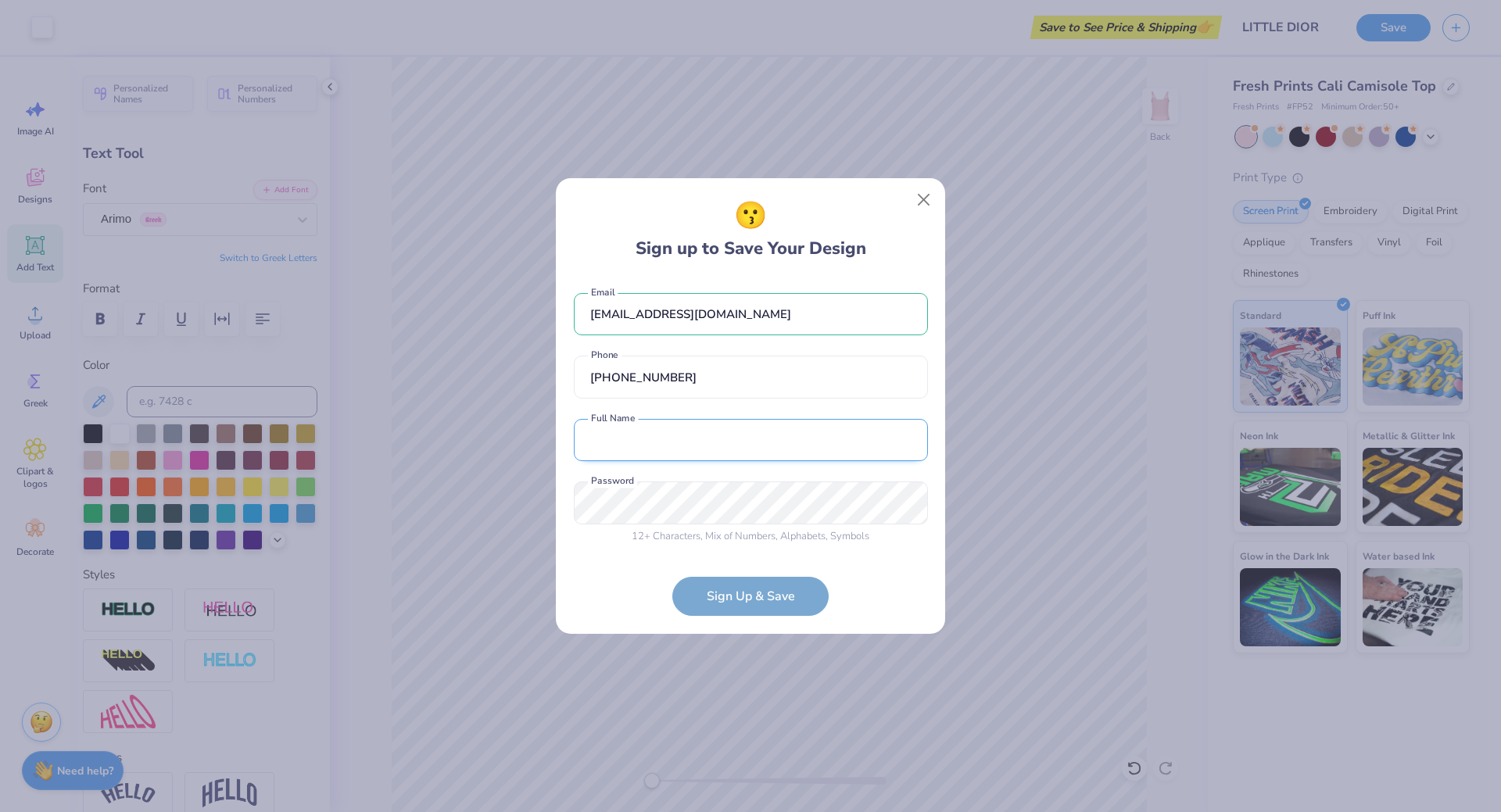
click at [698, 440] on input "text" at bounding box center [751, 440] width 354 height 43
type input "[PERSON_NAME]"
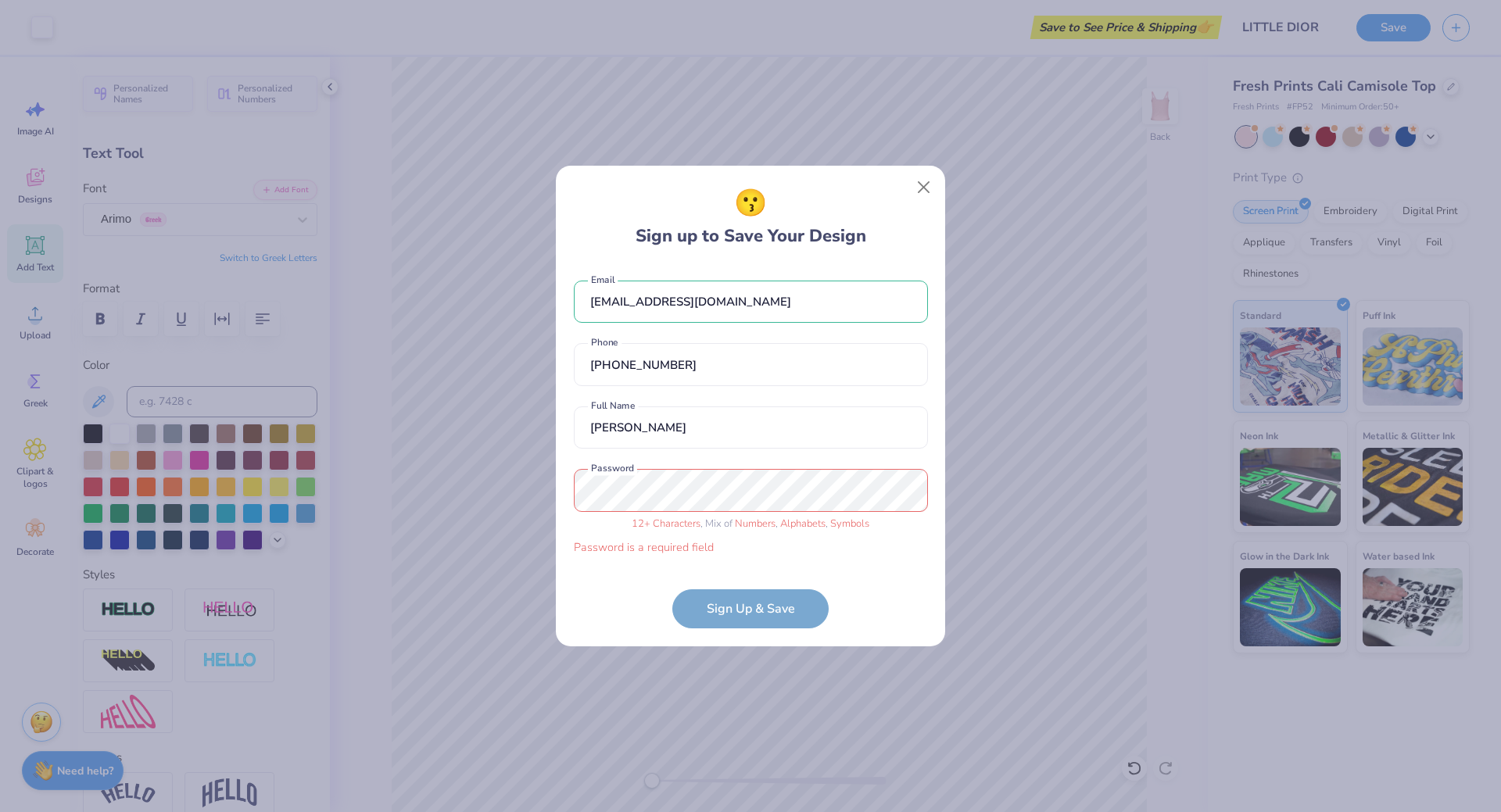
drag, startPoint x: 564, startPoint y: 569, endPoint x: 575, endPoint y: 569, distance: 11.0
click at [568, 569] on div "😗 Sign up to Save Your Design [EMAIL_ADDRESS][DOMAIN_NAME] Email [PHONE_NUMBER]…" at bounding box center [750, 405] width 389 height 480
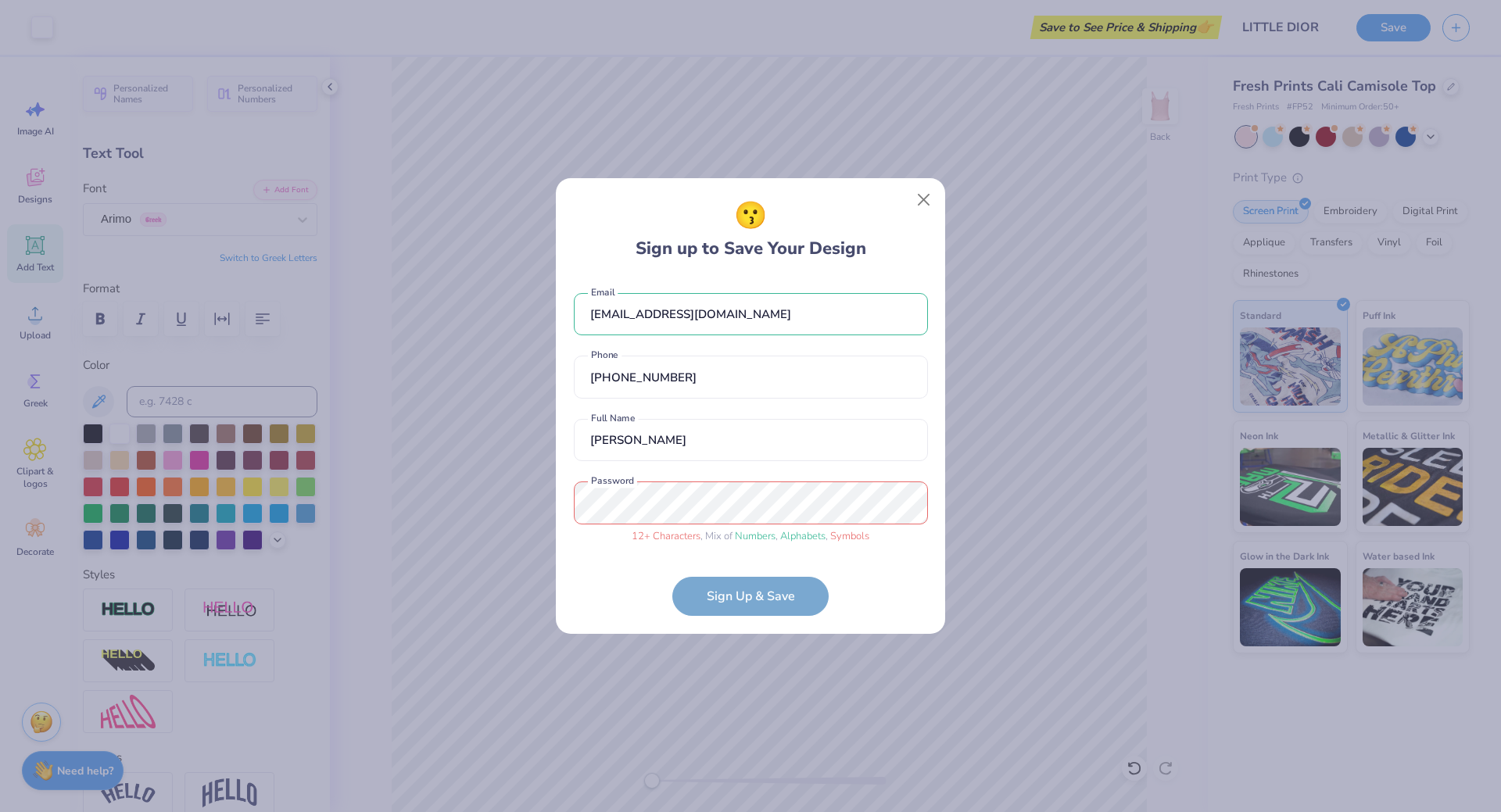
click at [748, 610] on form "[EMAIL_ADDRESS][DOMAIN_NAME] Email [PHONE_NUMBER] Phone [PERSON_NAME] Full Name…" at bounding box center [751, 447] width 354 height 339
click at [753, 591] on form "[EMAIL_ADDRESS][DOMAIN_NAME] Email [PHONE_NUMBER] Phone [PERSON_NAME] Full Name…" at bounding box center [751, 447] width 354 height 339
click at [522, 495] on div "😗 Sign up to Save Your Design [EMAIL_ADDRESS][DOMAIN_NAME] Email [PHONE_NUMBER]…" at bounding box center [750, 406] width 1501 height 812
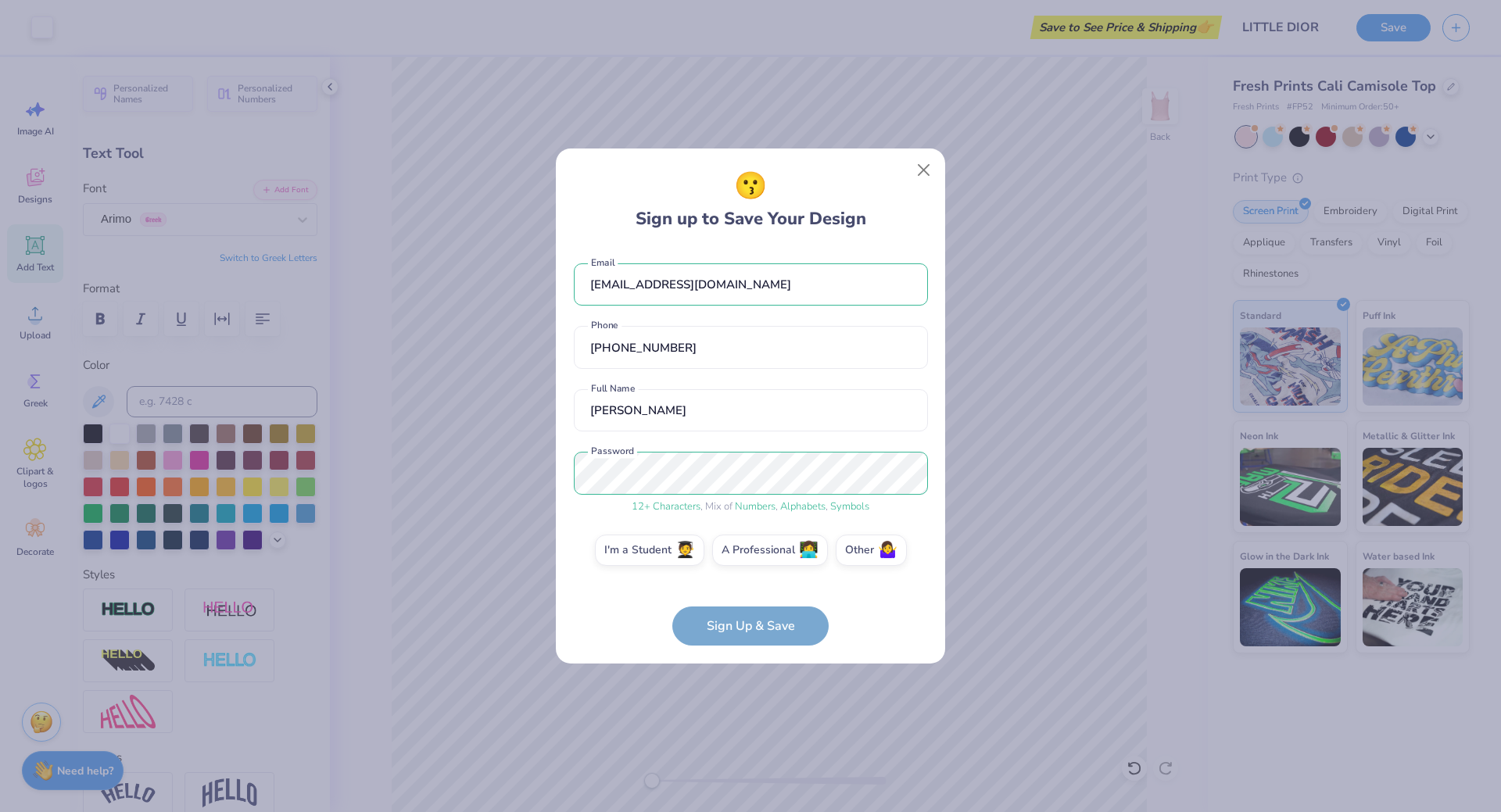
click at [730, 618] on form "[EMAIL_ADDRESS][DOMAIN_NAME] Email [PHONE_NUMBER] Phone [PERSON_NAME] Full Name…" at bounding box center [751, 447] width 354 height 398
click at [865, 550] on label "Other 🤷‍♀️" at bounding box center [872, 548] width 71 height 31
click at [756, 550] on input "Other 🤷‍♀️" at bounding box center [751, 555] width 10 height 10
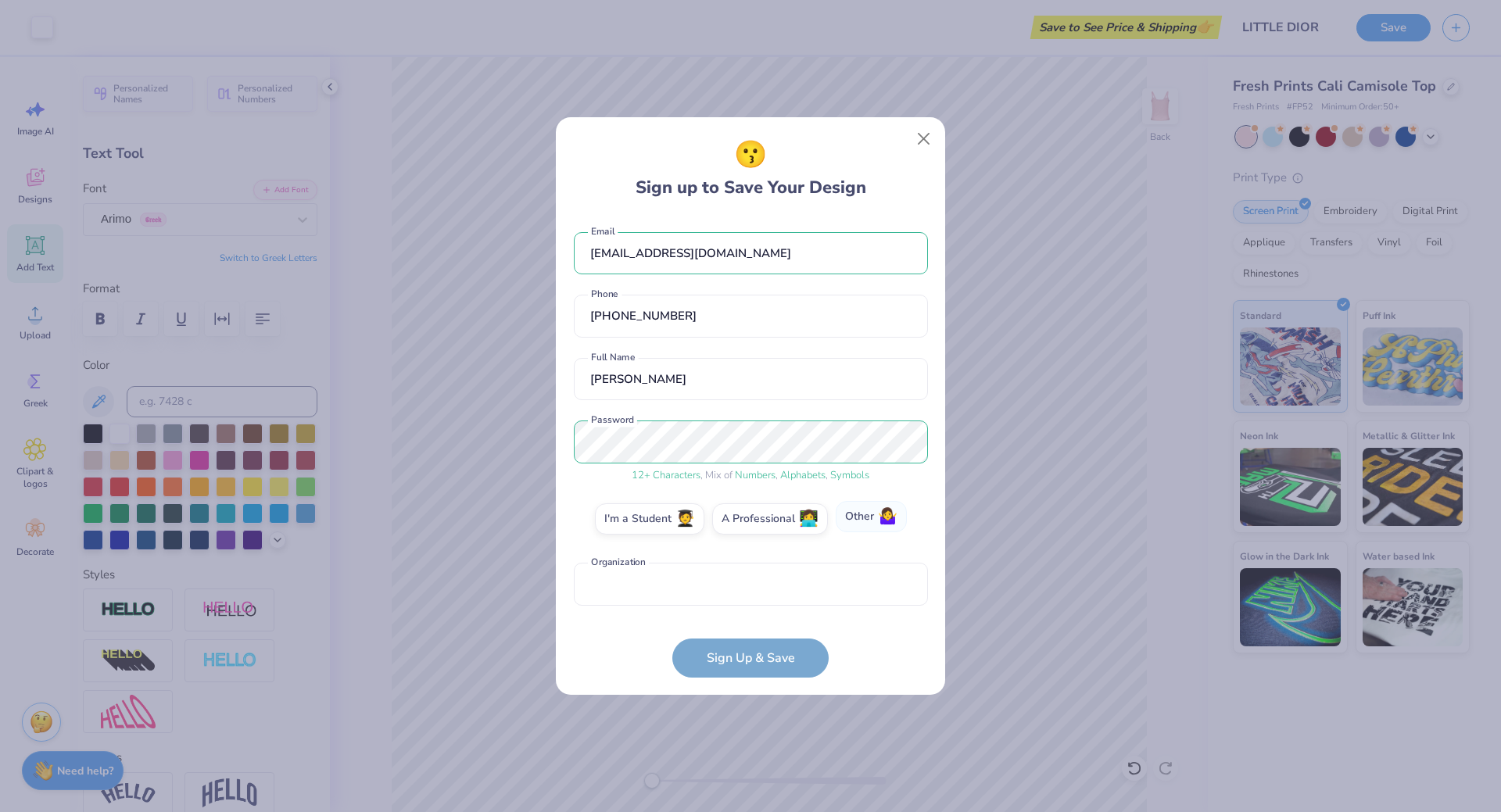
click at [846, 516] on label "Other 🤷‍♀️" at bounding box center [872, 516] width 71 height 31
click at [756, 518] on input "Other 🤷‍♀️" at bounding box center [751, 523] width 10 height 10
click at [635, 530] on label "I'm a Student 🧑‍🎓" at bounding box center [649, 516] width 110 height 31
click at [746, 528] on input "I'm a Student 🧑‍🎓" at bounding box center [751, 523] width 10 height 10
click at [875, 516] on label "Other 🤷‍♀️" at bounding box center [872, 516] width 71 height 31
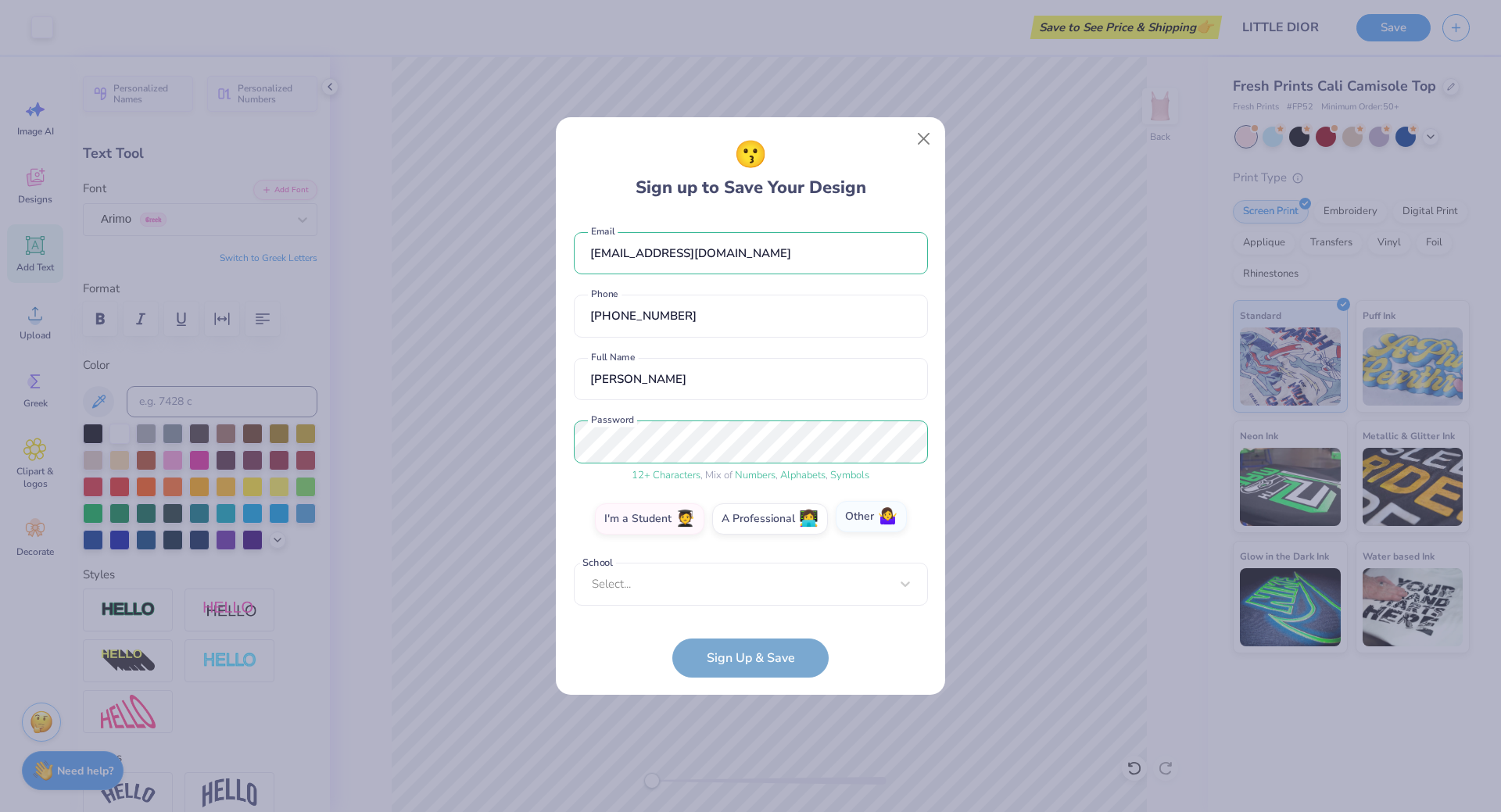
click at [756, 518] on input "Other 🤷‍♀️" at bounding box center [751, 523] width 10 height 10
click at [753, 665] on form "[EMAIL_ADDRESS][DOMAIN_NAME] Email [PHONE_NUMBER] Phone [PERSON_NAME] Full Name…" at bounding box center [751, 447] width 354 height 461
click at [920, 135] on button "Close" at bounding box center [923, 138] width 30 height 30
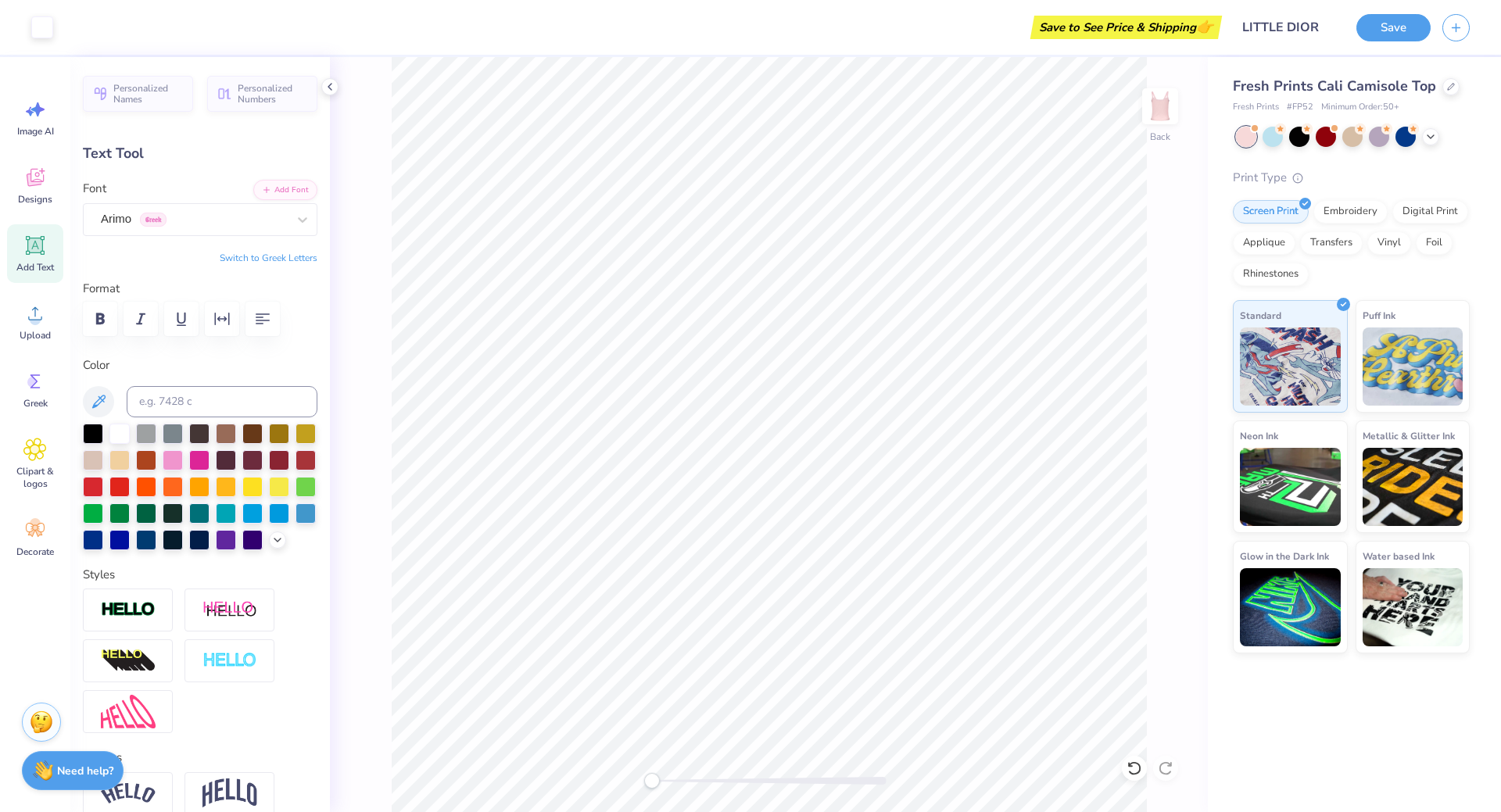
click at [1089, 32] on div "Save to See Price & Shipping 👉" at bounding box center [1126, 27] width 183 height 24
click at [43, 27] on div at bounding box center [42, 25] width 22 height 22
